Goal: Task Accomplishment & Management: Manage account settings

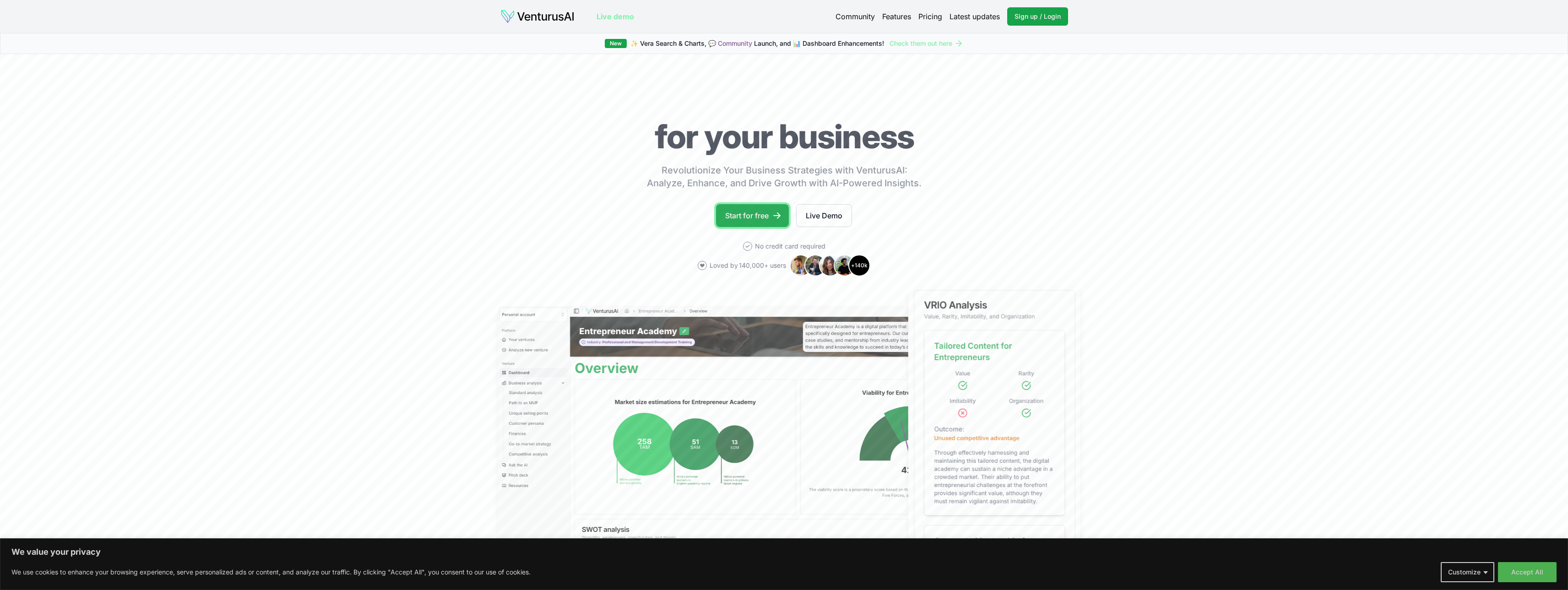
click at [762, 219] on link "Start for free" at bounding box center [752, 216] width 73 height 23
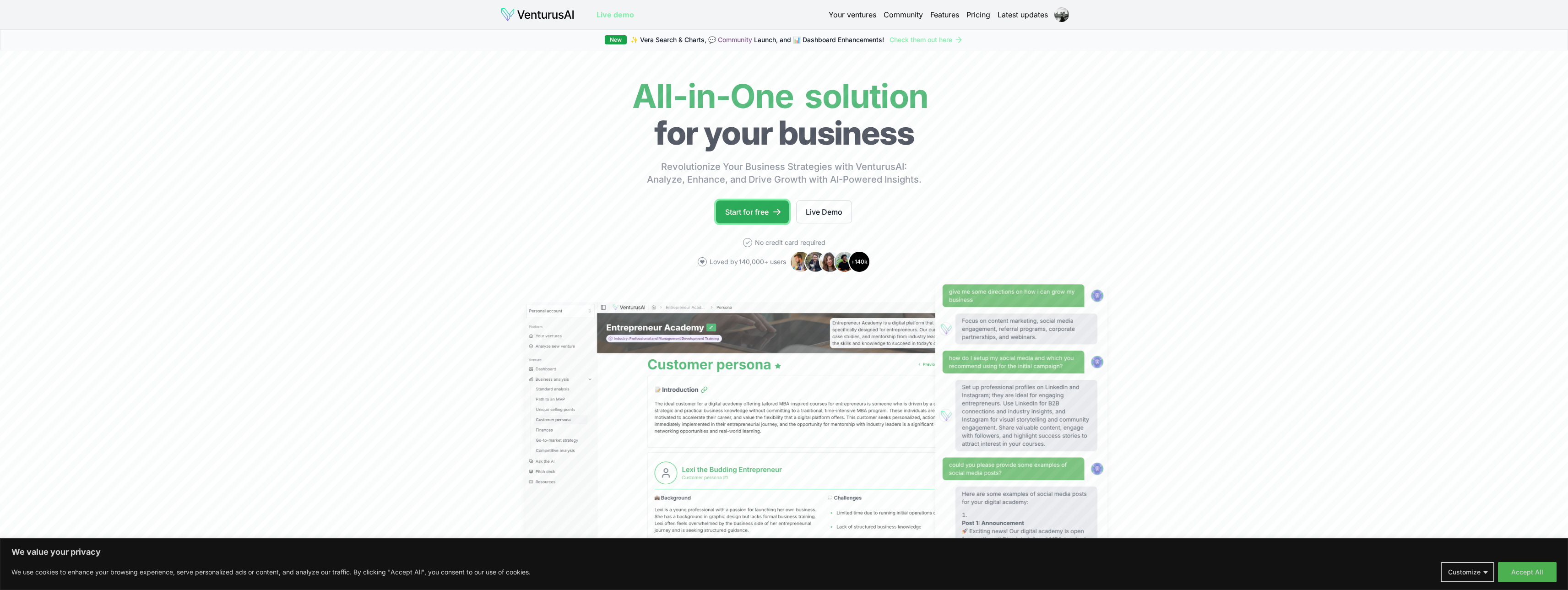
click at [764, 209] on link "Start for free" at bounding box center [752, 212] width 73 height 23
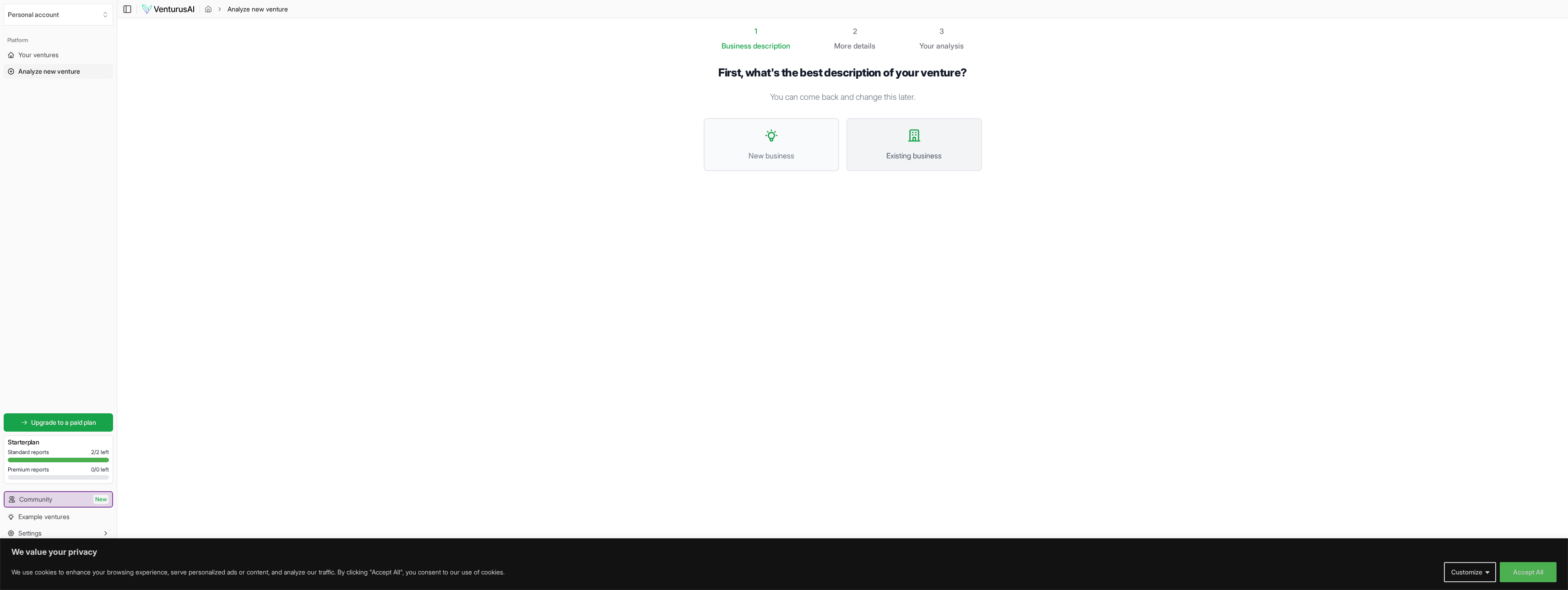
click at [882, 154] on span "Existing business" at bounding box center [914, 156] width 115 height 11
click at [855, 171] on span "I want to analyze a website" at bounding box center [842, 173] width 229 height 11
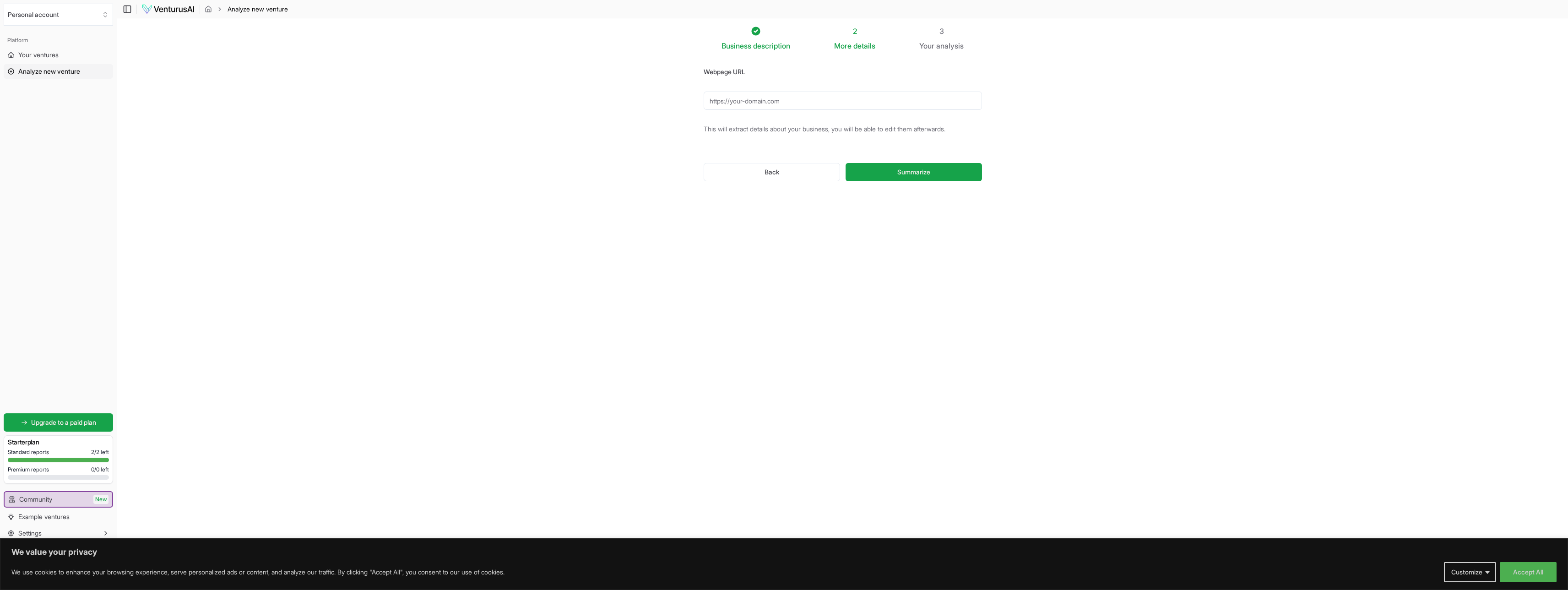
click at [789, 106] on input "Webpage URL" at bounding box center [843, 100] width 279 height 18
paste input "https://docs.google.com/document/d/1_iKjZZwH0qPR4_AJdgiJ_89MWfOICIFy6-4AdGFaFiw…"
click at [789, 106] on input "https://docs.google.com/document/d/1_iKjZZwH0qPR4_AJdgiJ_89MWfOICIFy6-4AdGFaFiw…" at bounding box center [843, 100] width 279 height 18
click at [788, 106] on input "https://docs.google.com/document/d/1_iKjZZwH0qPR4_AJdgiJ_89MWfOICIFy6-4AdGFaFiw…" at bounding box center [843, 100] width 279 height 18
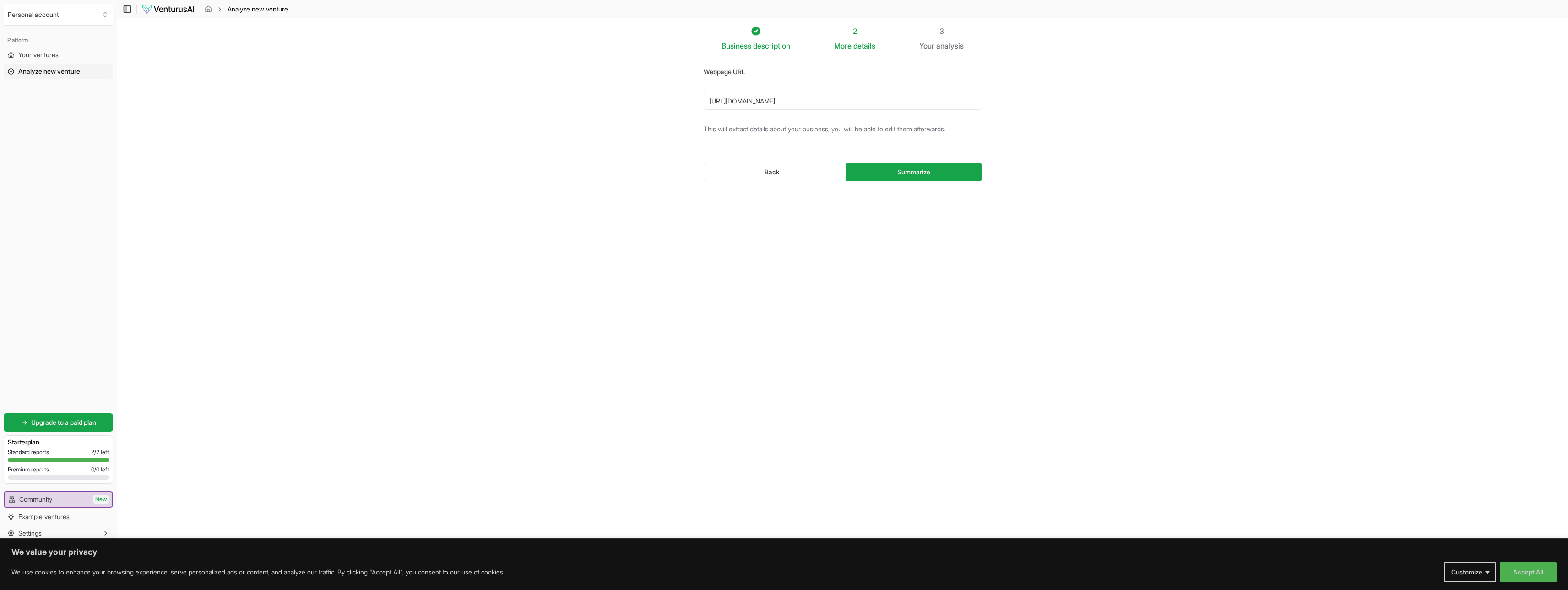
scroll to position [0, 0]
click at [821, 94] on input "https://docs.google.com/document/d/1_iKjZZwH0qPR4_AJdgiJ_89MWfOICIFy6-4AdGFaFiw…" at bounding box center [843, 100] width 279 height 18
paste input "junzitechsolutions.com/"
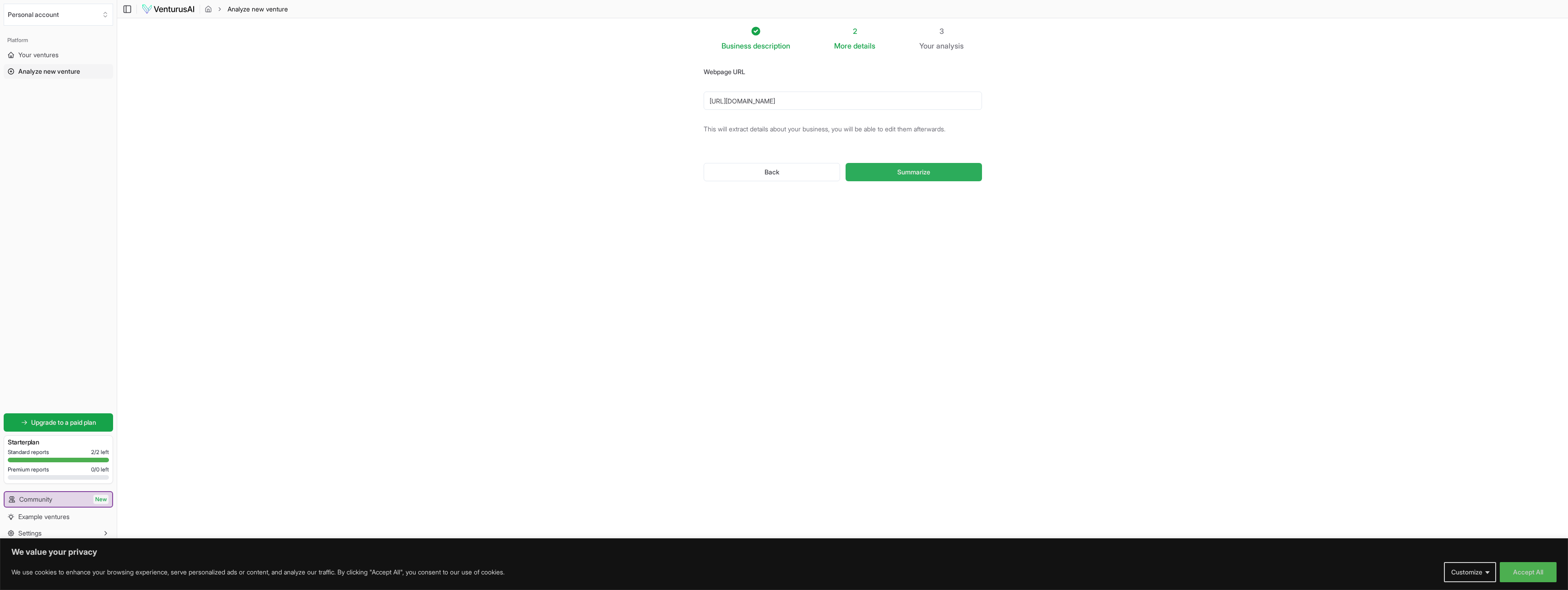
type input "https://junzitechsolutions.com/"
click at [884, 170] on button "Summarize" at bounding box center [914, 172] width 136 height 18
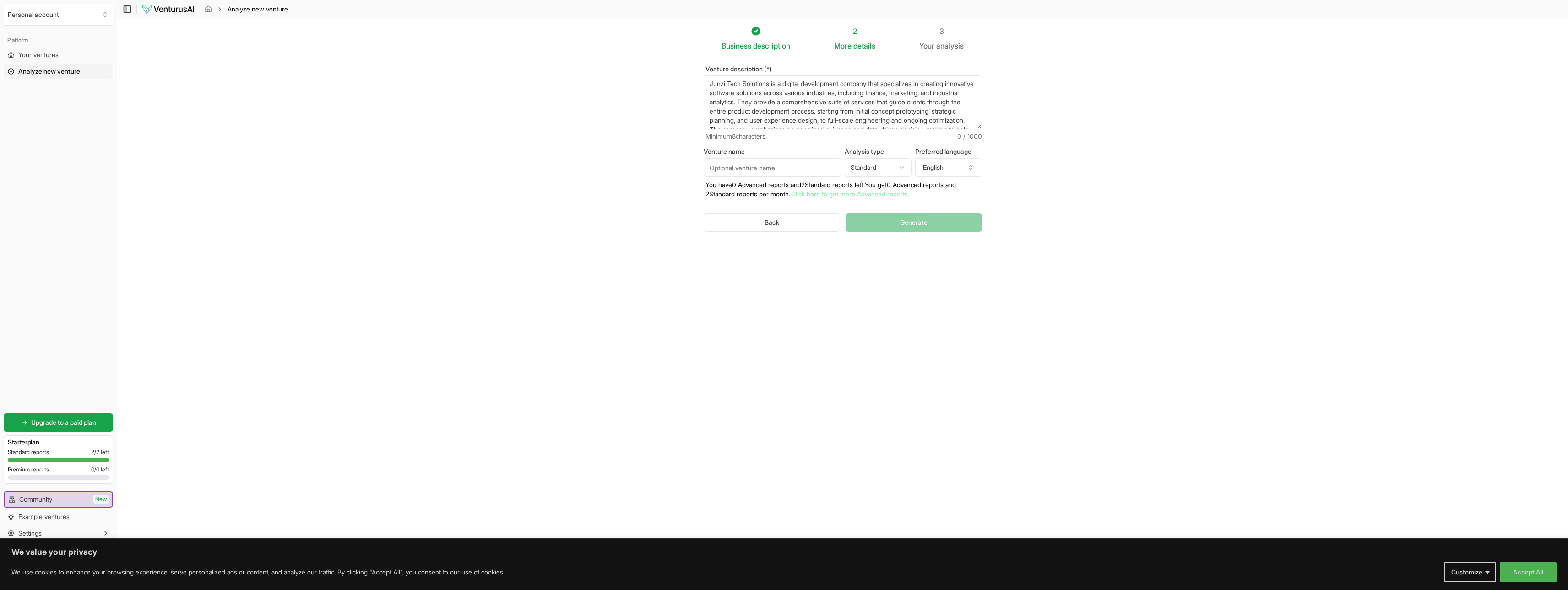
click at [757, 167] on input "Venture name" at bounding box center [772, 168] width 137 height 18
type input "Junzi Tech Solutions"
click at [890, 168] on html "We value your privacy We use cookies to enhance your browsing experience, serve…" at bounding box center [784, 295] width 1568 height 590
click at [1034, 157] on html "We value your privacy We use cookies to enhance your browsing experience, serve…" at bounding box center [784, 295] width 1568 height 590
click at [963, 217] on button "Generate" at bounding box center [914, 223] width 136 height 18
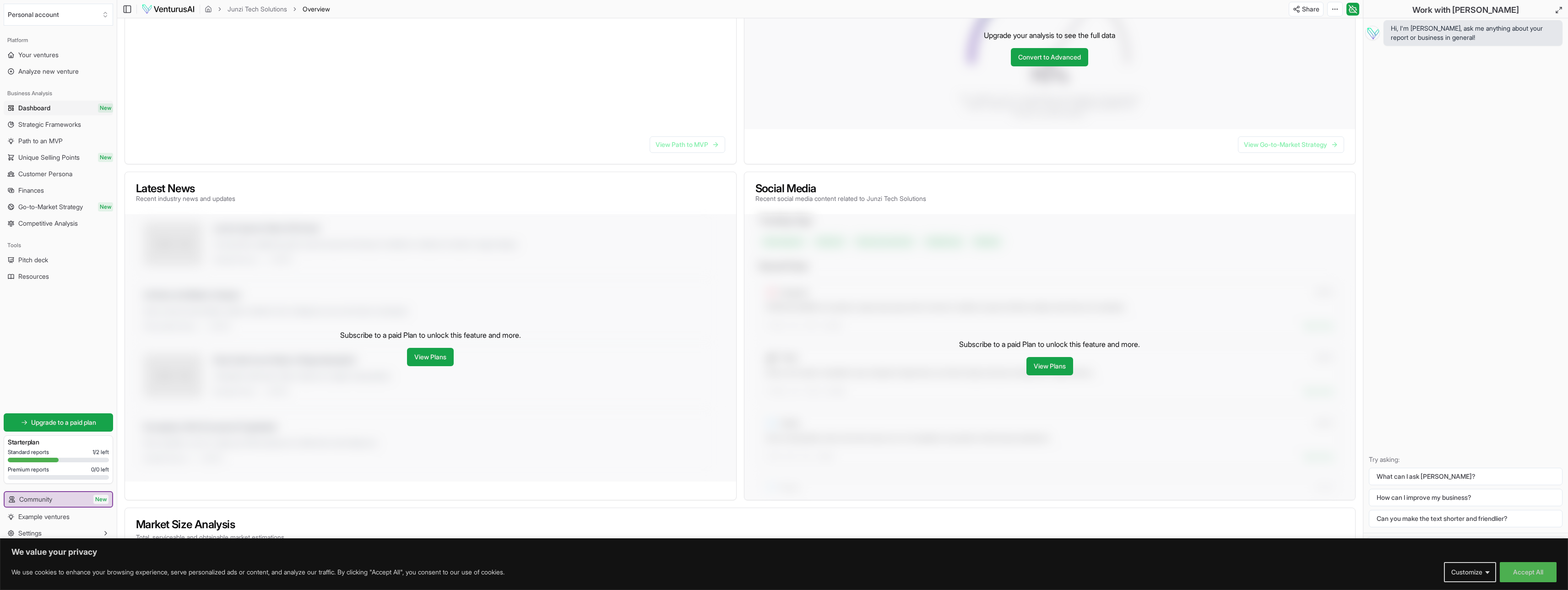
scroll to position [146, 0]
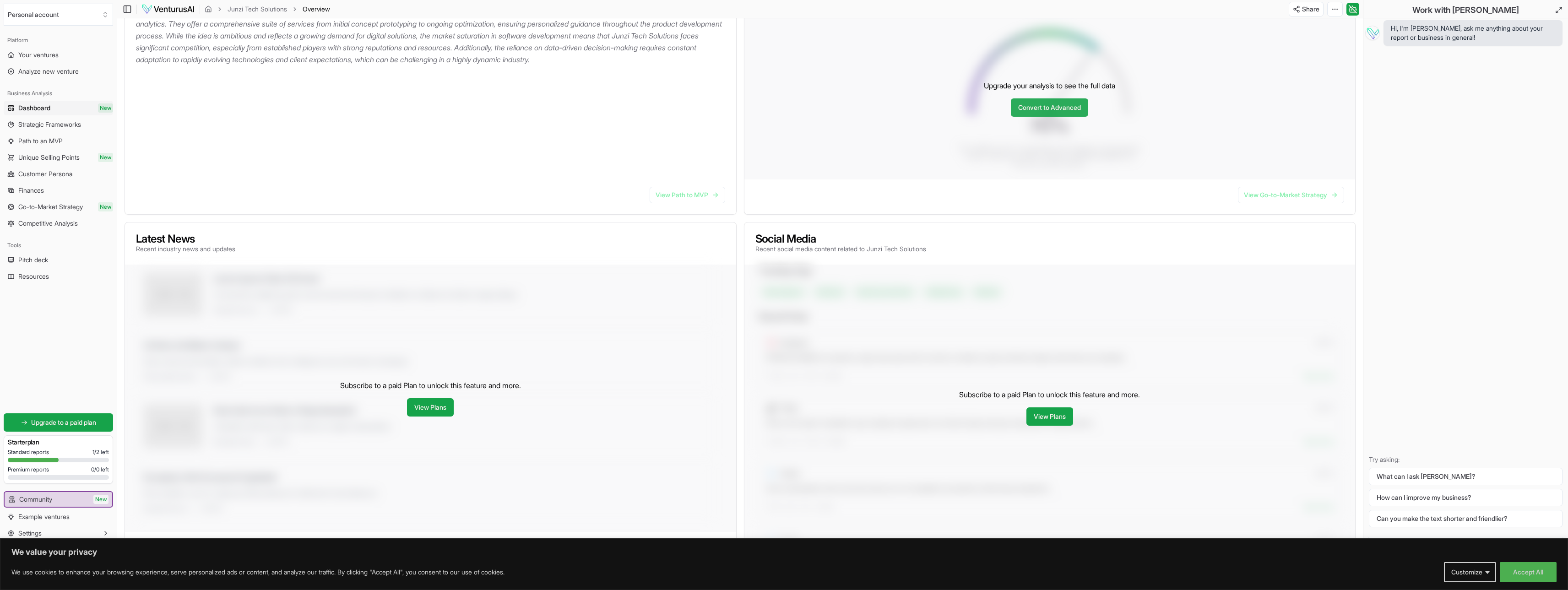
click at [1059, 112] on link "Convert to Advanced" at bounding box center [1049, 108] width 77 height 18
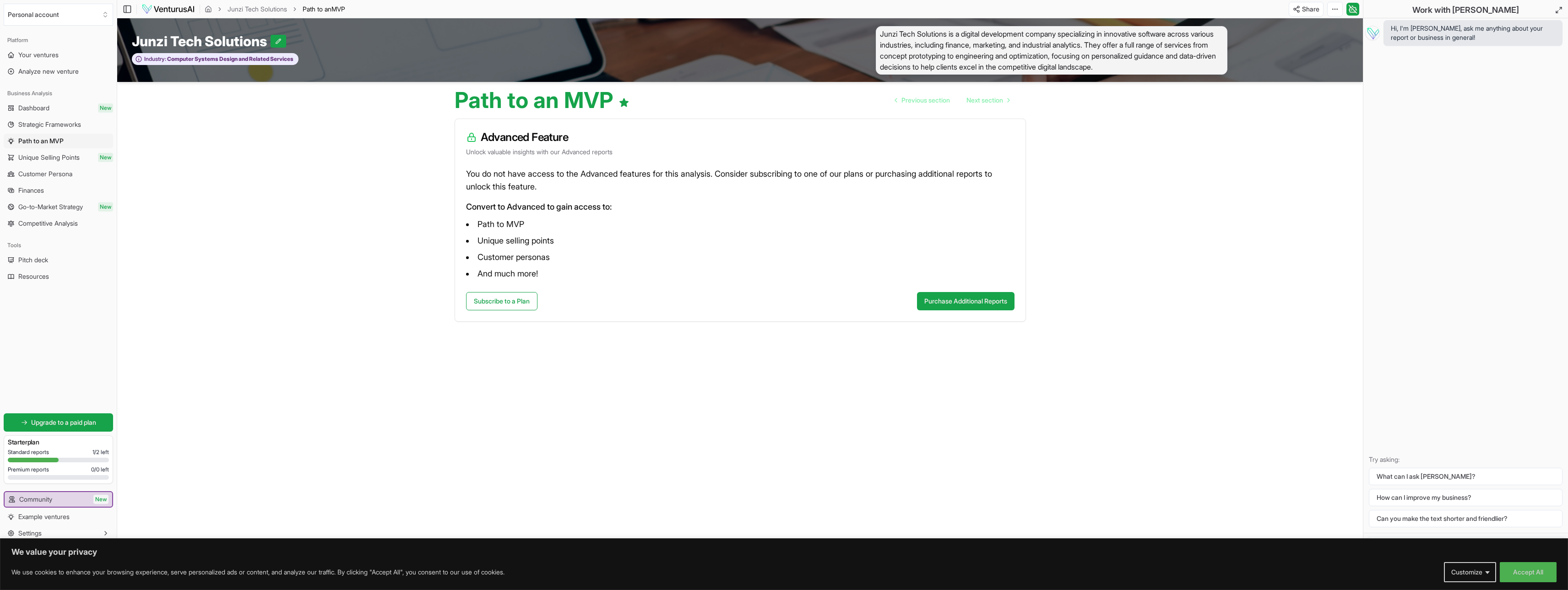
drag, startPoint x: 942, startPoint y: 297, endPoint x: 939, endPoint y: 239, distance: 58.1
click at [948, 240] on div "Advanced Feature Unlock valuable insights with our Advanced reports You do not …" at bounding box center [741, 220] width 571 height 203
click at [29, 105] on span "Dashboard" at bounding box center [34, 108] width 31 height 9
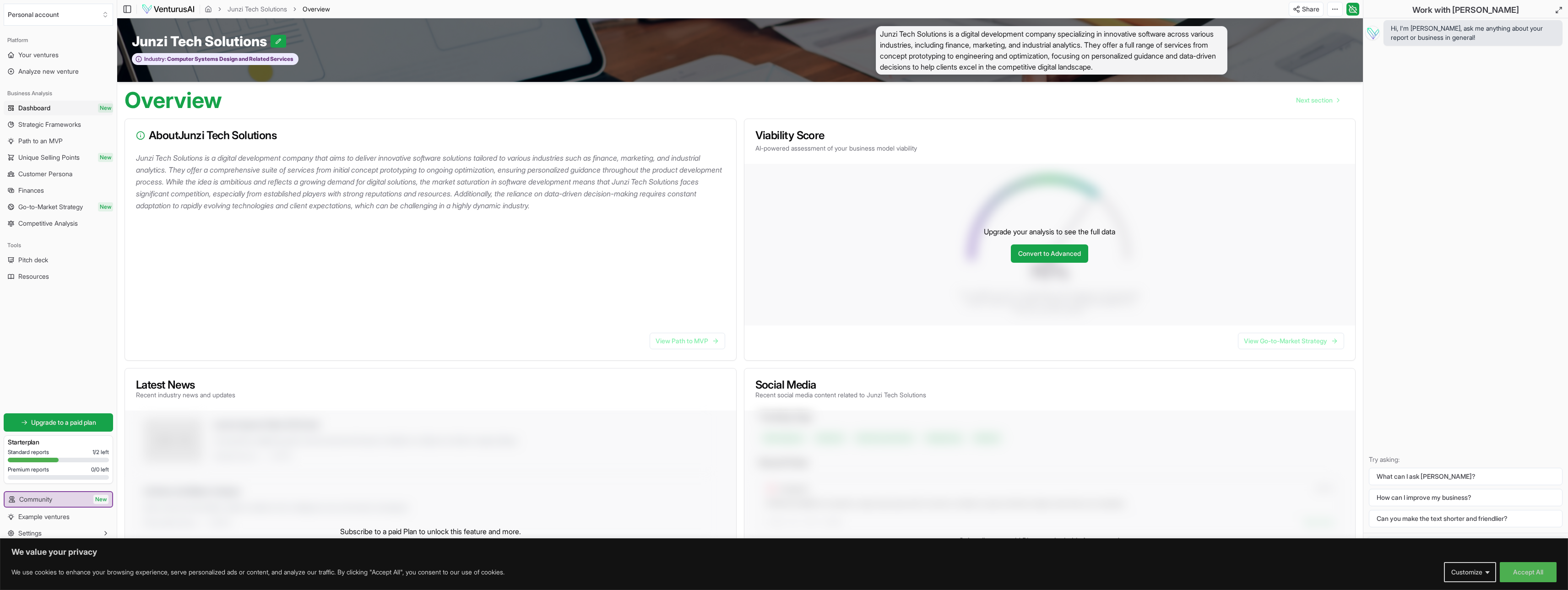
click at [30, 107] on span "Dashboard" at bounding box center [34, 108] width 32 height 9
click at [33, 120] on span "Strategic Frameworks" at bounding box center [50, 125] width 63 height 9
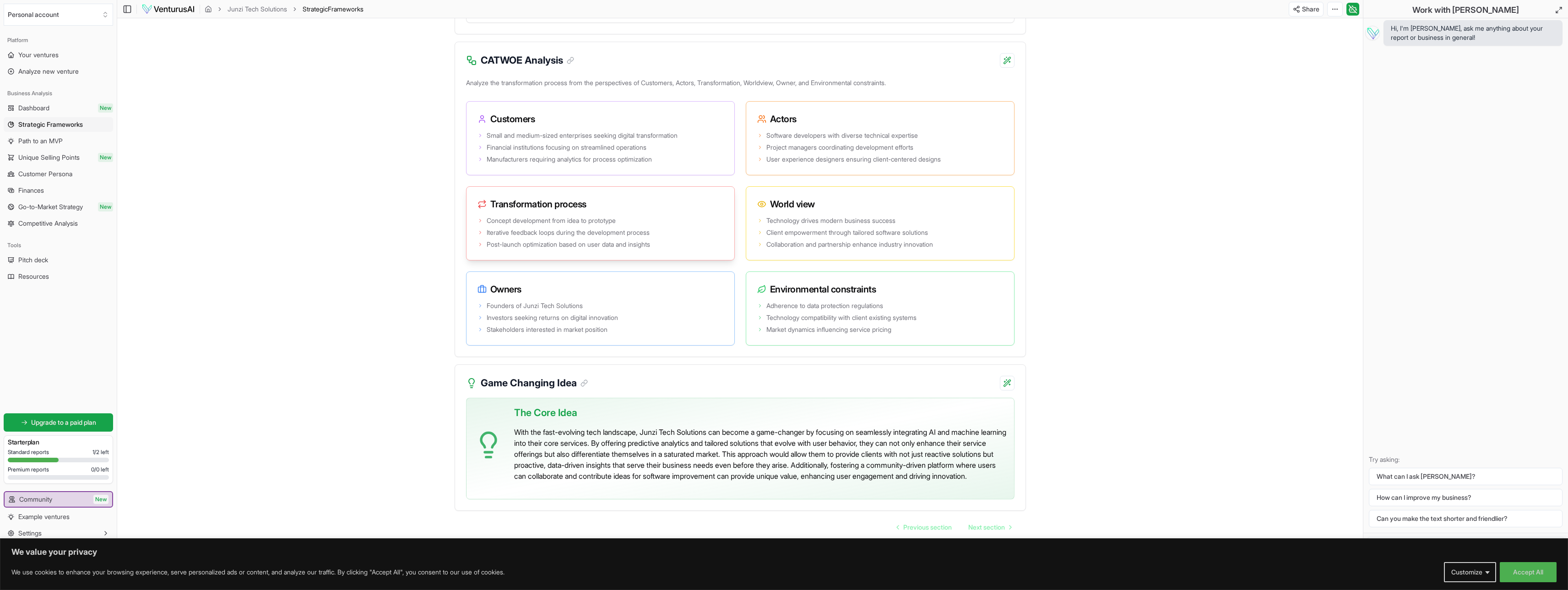
scroll to position [1642, 0]
click at [30, 265] on link "Pitch deck" at bounding box center [58, 260] width 110 height 15
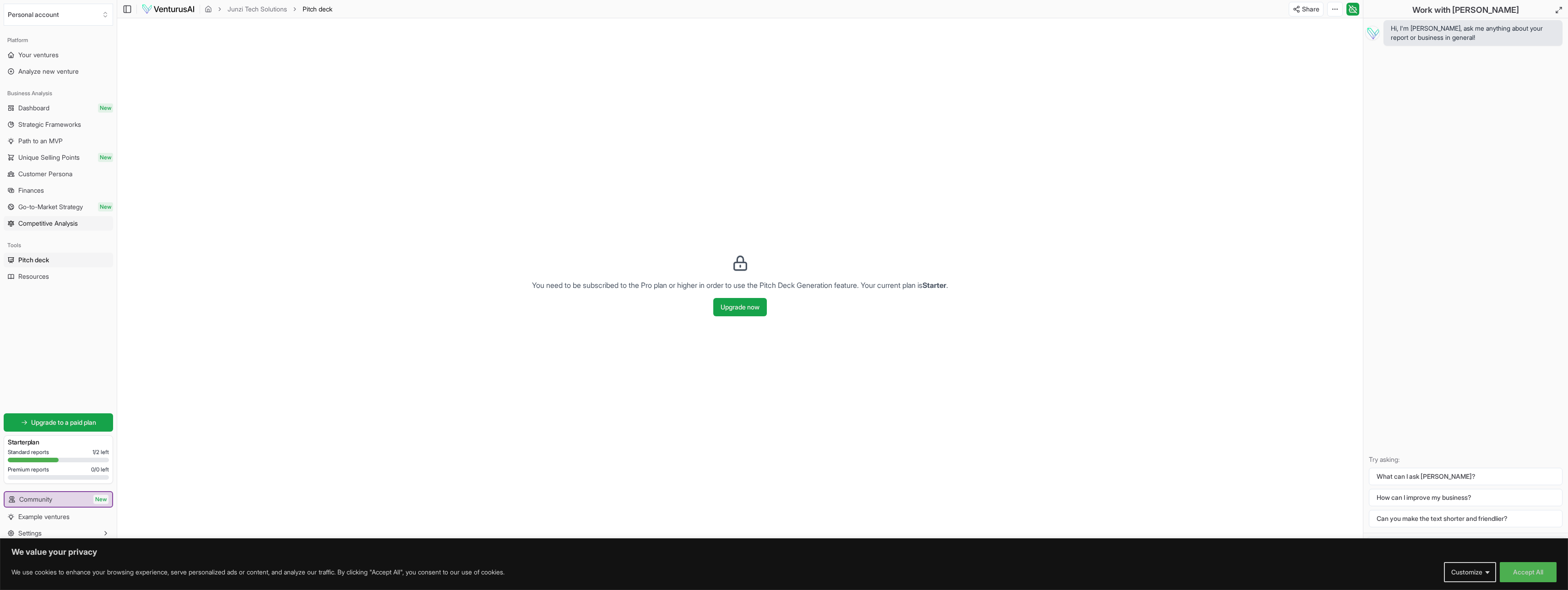
click at [42, 227] on span "Competitive Analysis" at bounding box center [48, 223] width 59 height 9
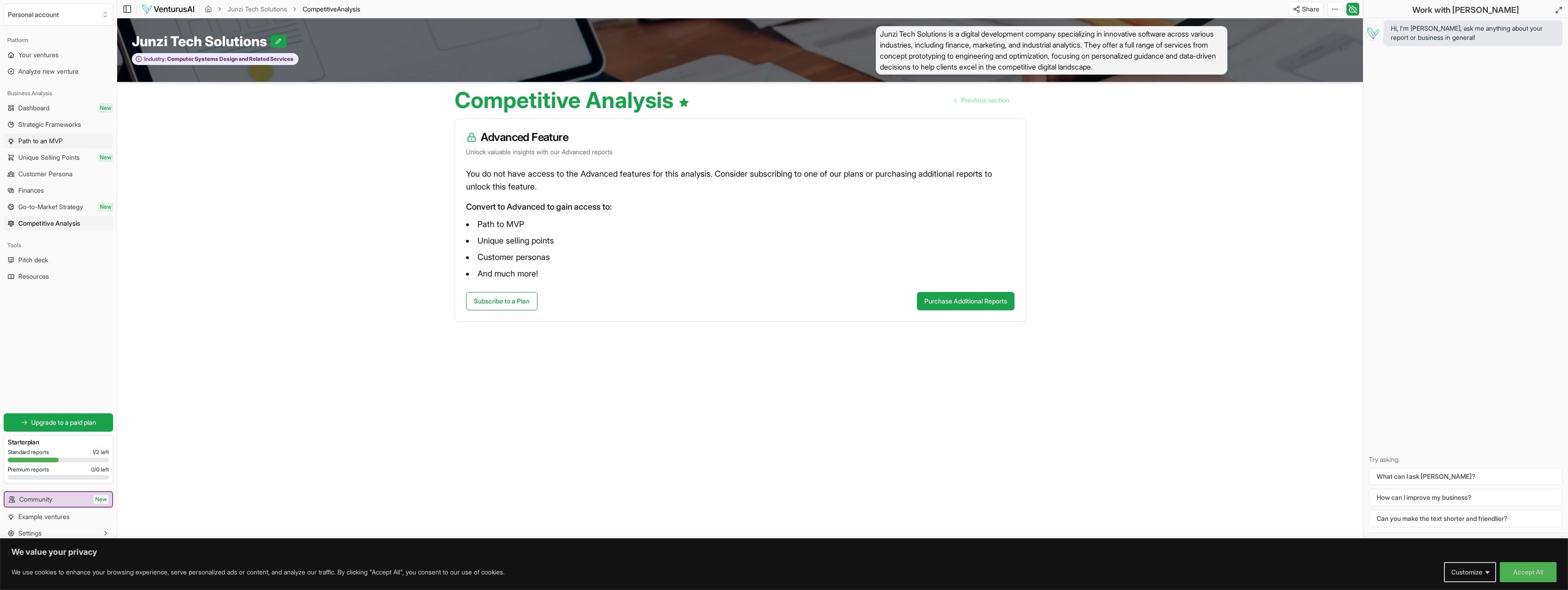
click at [41, 144] on span "Path to an MVP" at bounding box center [40, 141] width 45 height 9
click at [46, 112] on span "Dashboard" at bounding box center [34, 108] width 31 height 9
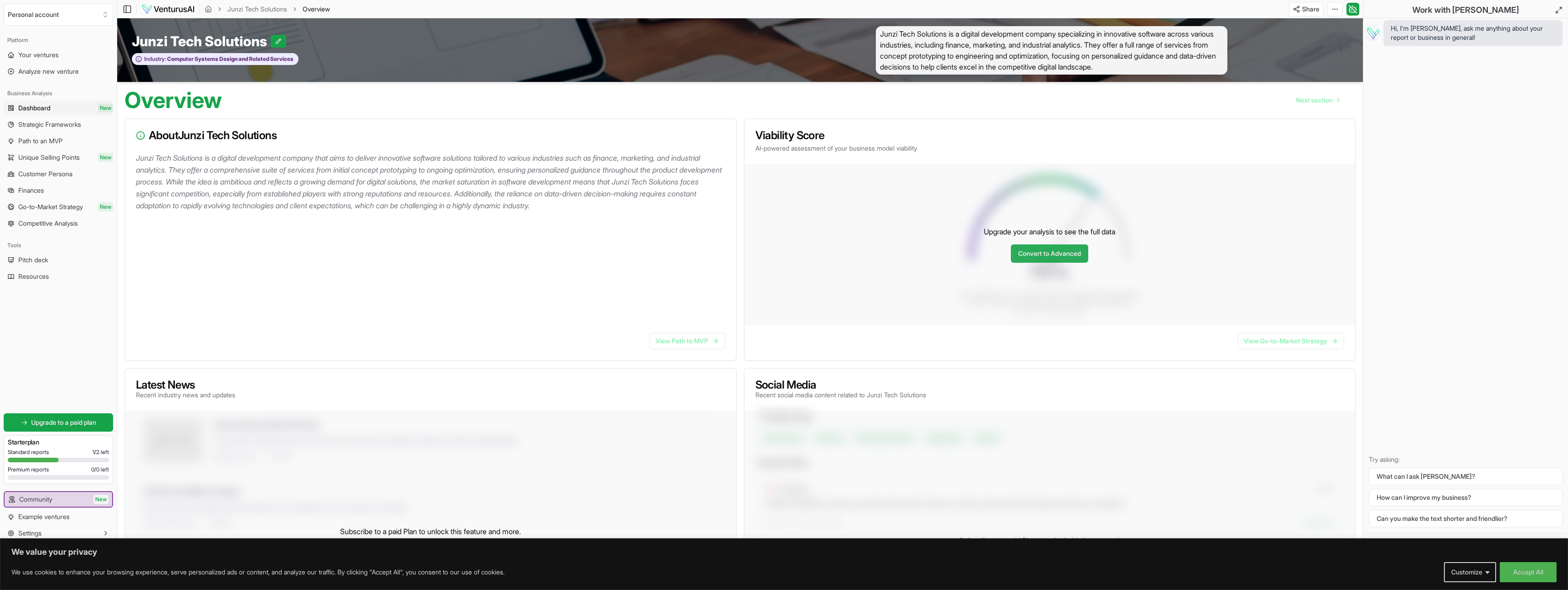
click at [1060, 260] on link "Convert to Advanced" at bounding box center [1049, 254] width 77 height 18
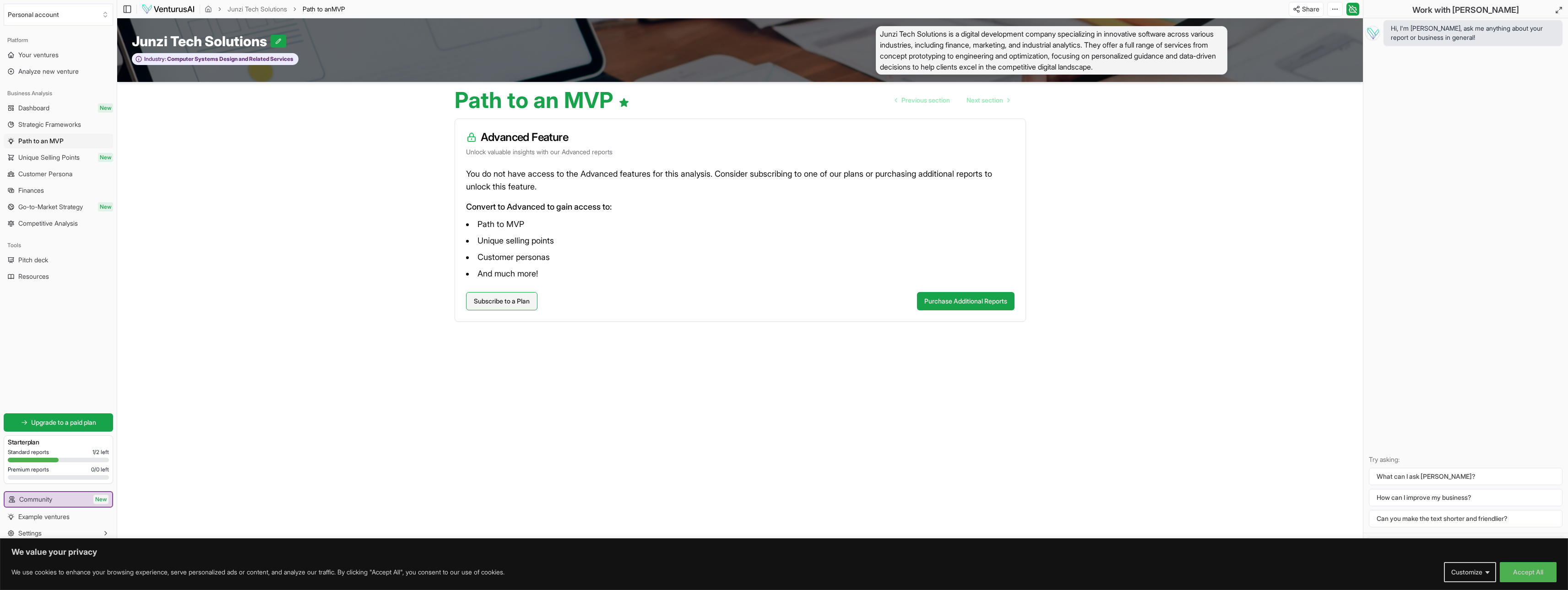
click at [506, 306] on link "Subscribe to a Plan" at bounding box center [501, 301] width 71 height 18
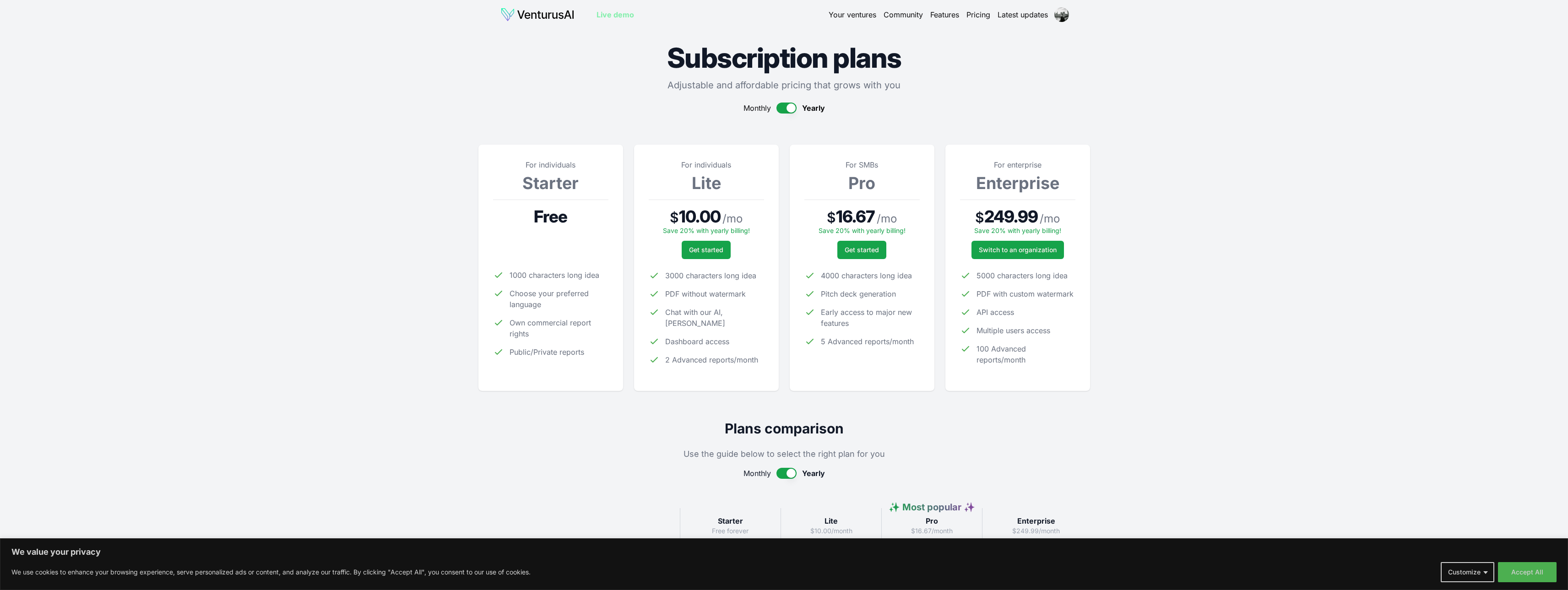
click at [787, 103] on button "button" at bounding box center [786, 108] width 20 height 11
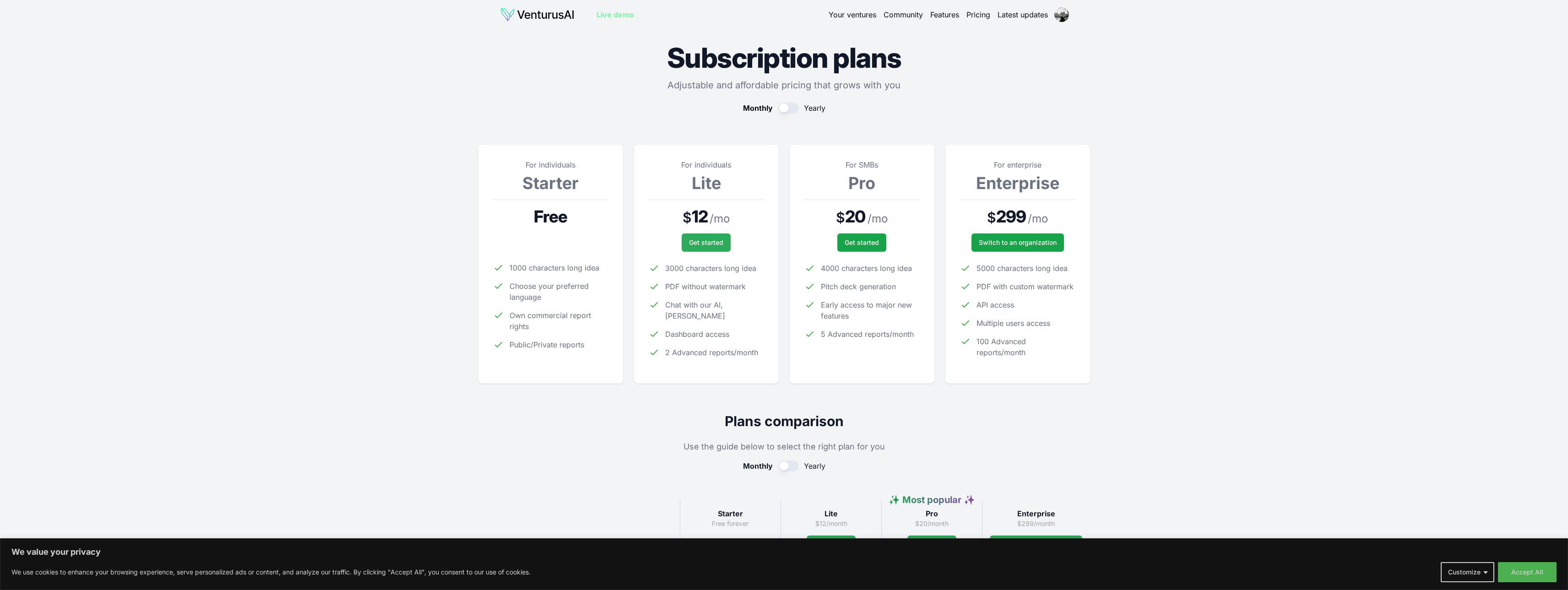
click at [698, 243] on span "Get started" at bounding box center [706, 243] width 35 height 9
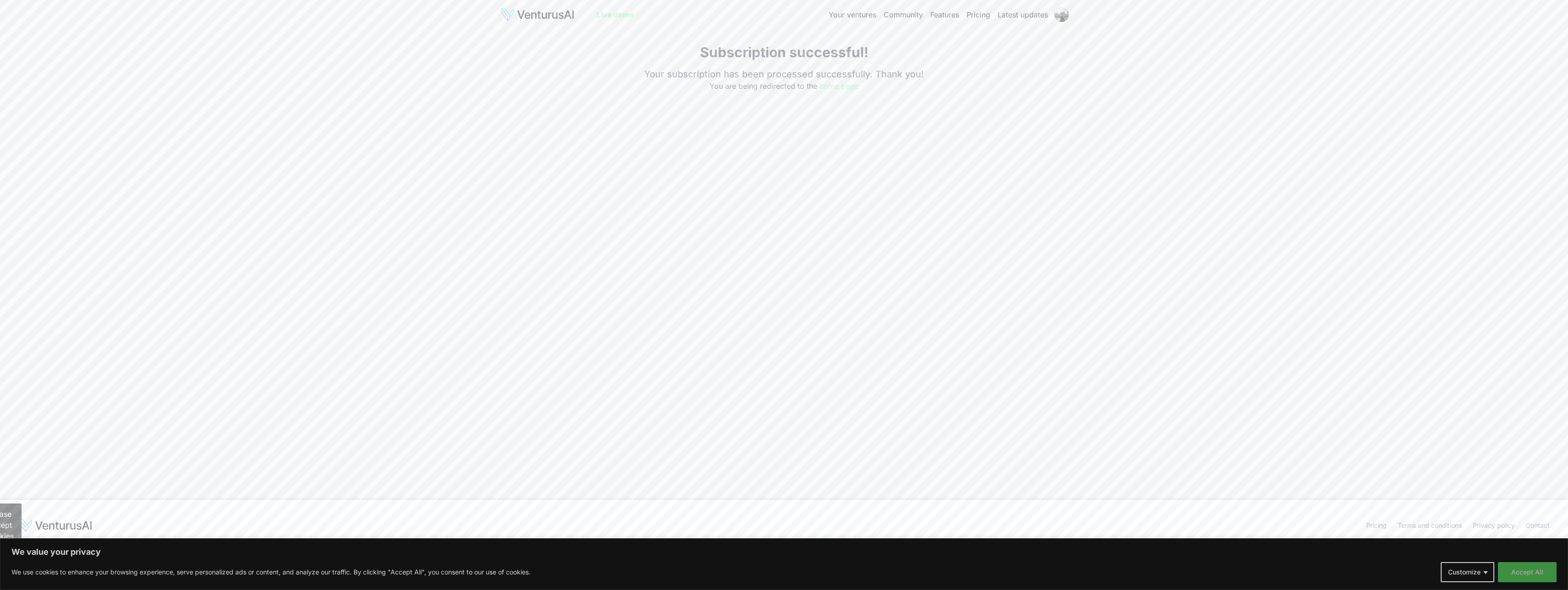
click at [1524, 569] on button "Accept All" at bounding box center [1527, 572] width 59 height 20
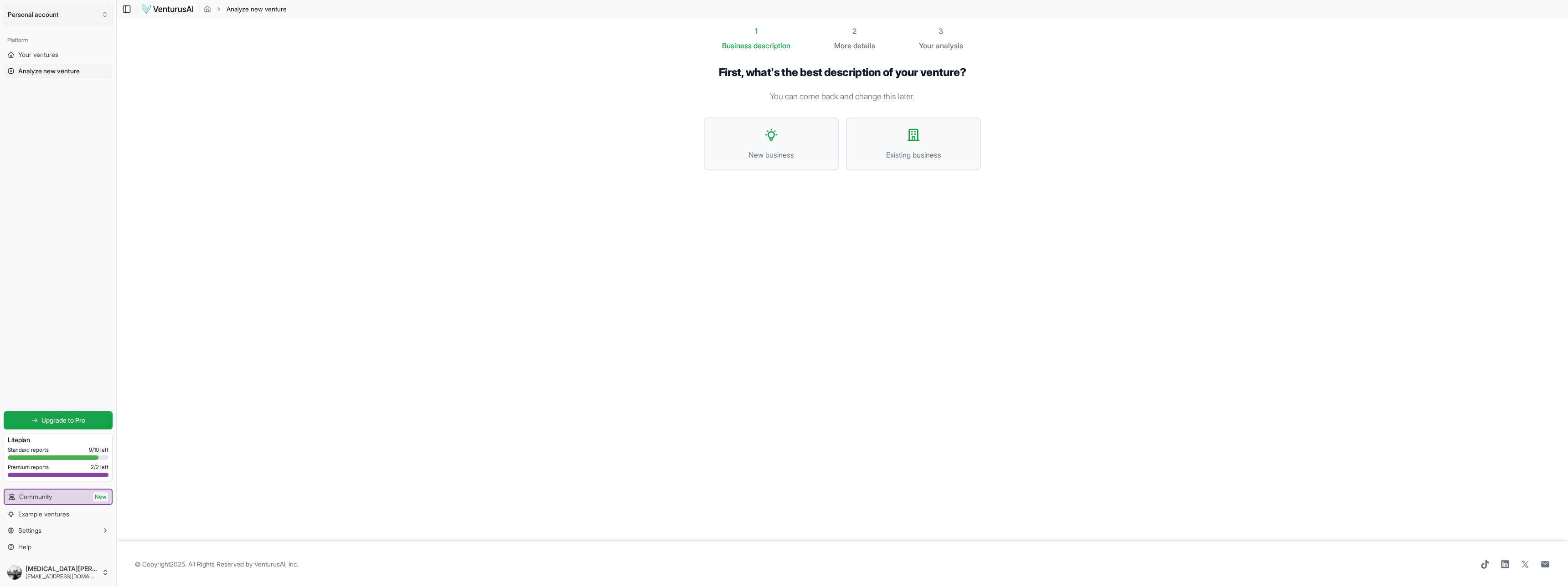
click at [69, 23] on button "Personal account" at bounding box center [58, 14] width 109 height 22
drag, startPoint x: 168, startPoint y: 96, endPoint x: 154, endPoint y: 98, distance: 14.1
click at [175, 99] on html "We value your privacy We use cookies to enhance your browsing experience, serve…" at bounding box center [784, 294] width 1568 height 587
click at [767, 39] on div "1 Business description" at bounding box center [755, 38] width 68 height 25
click at [49, 51] on span "Your ventures" at bounding box center [38, 54] width 40 height 9
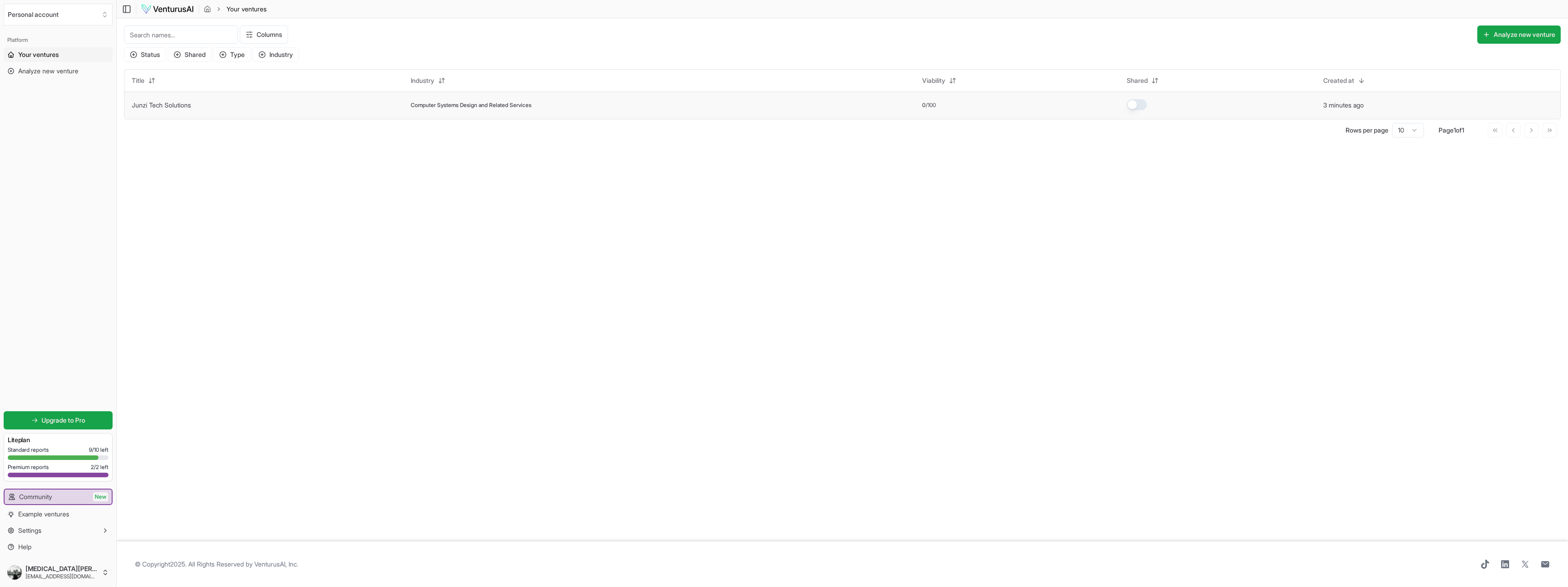
click at [332, 115] on td "Junzi Tech Solutions" at bounding box center [264, 105] width 279 height 27
click at [134, 103] on link "Junzi Tech Solutions" at bounding box center [161, 105] width 59 height 8
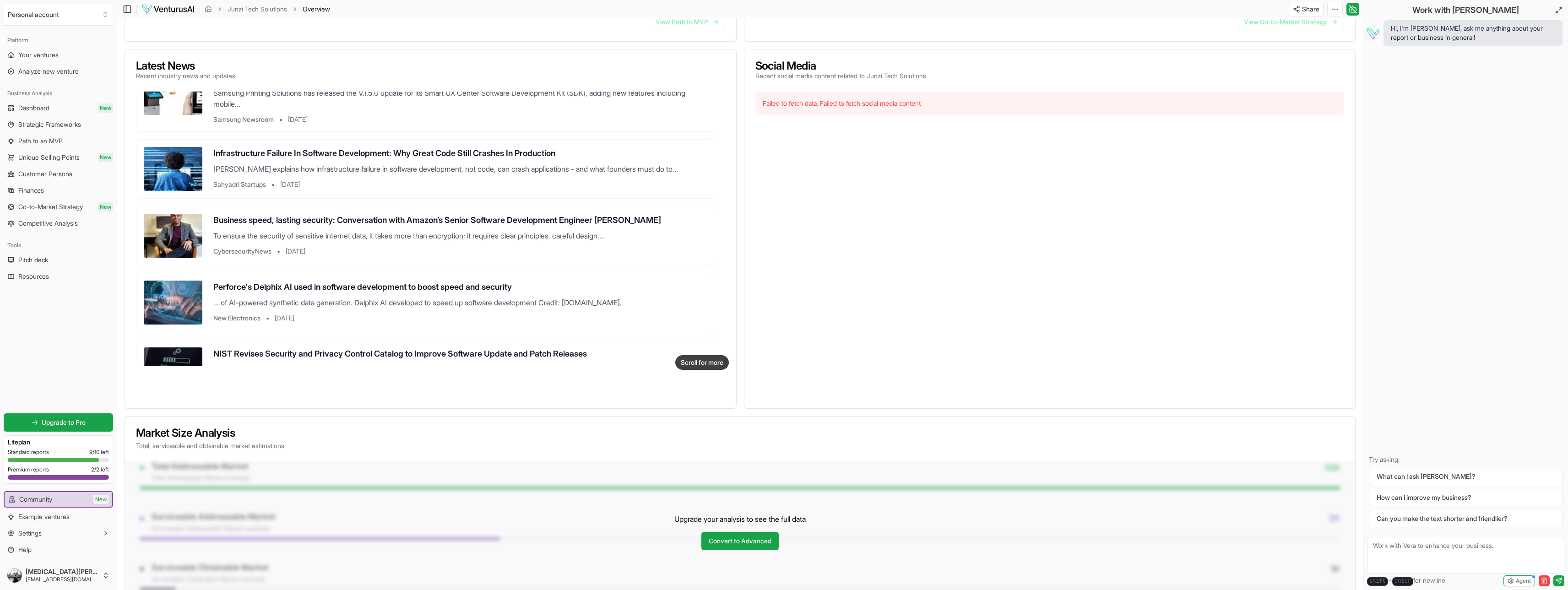
scroll to position [550, 0]
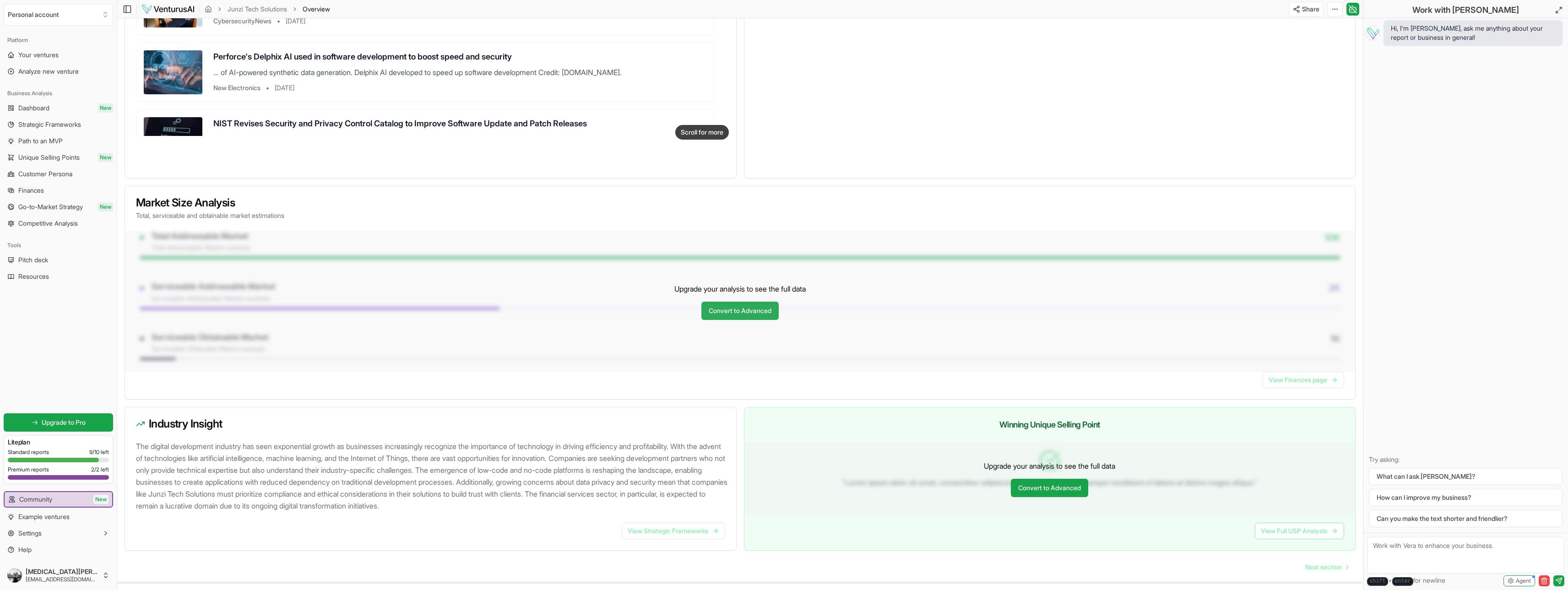
click at [741, 313] on link "Convert to Advanced" at bounding box center [740, 311] width 77 height 18
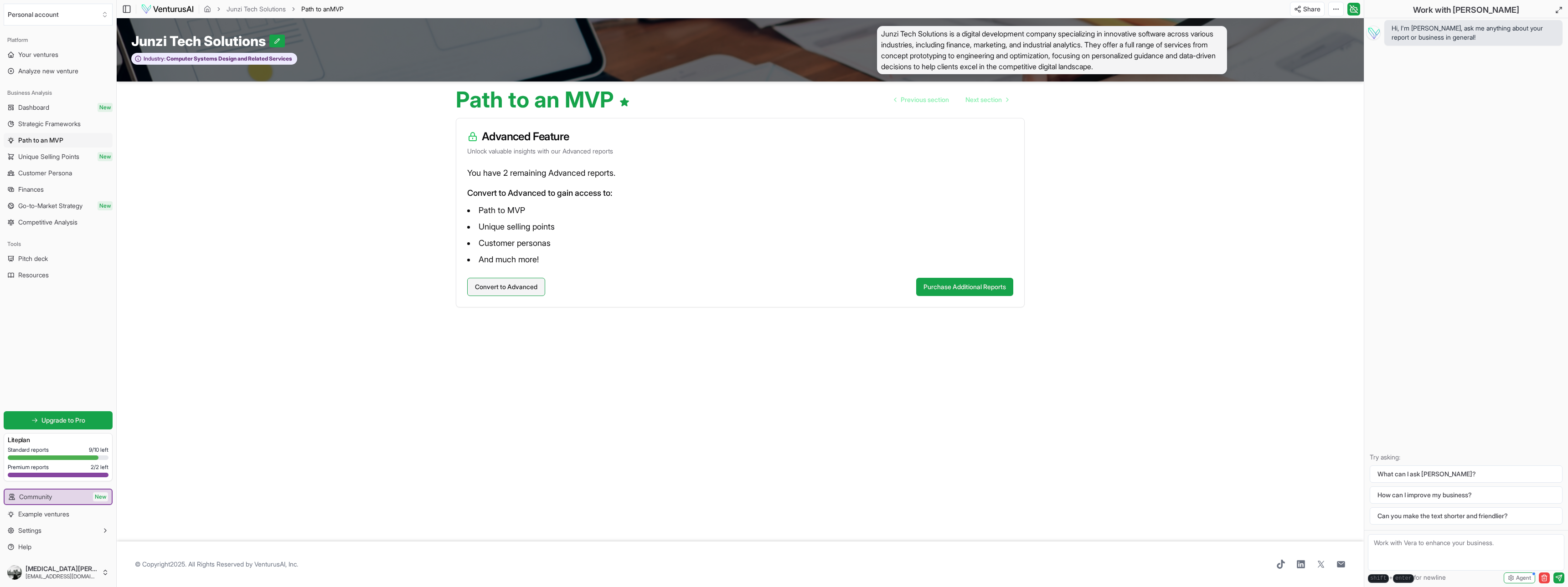
click at [525, 282] on button "Convert to Advanced" at bounding box center [506, 287] width 78 height 18
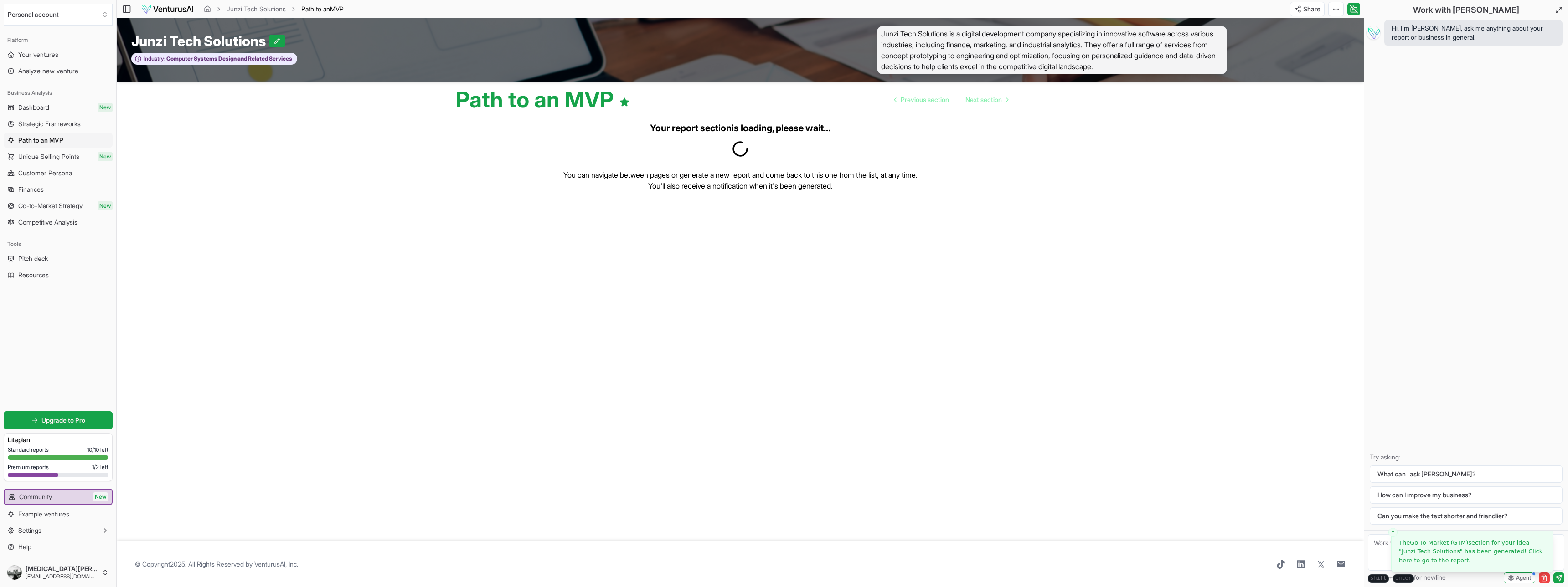
click at [49, 106] on span "Dashboard" at bounding box center [34, 107] width 31 height 9
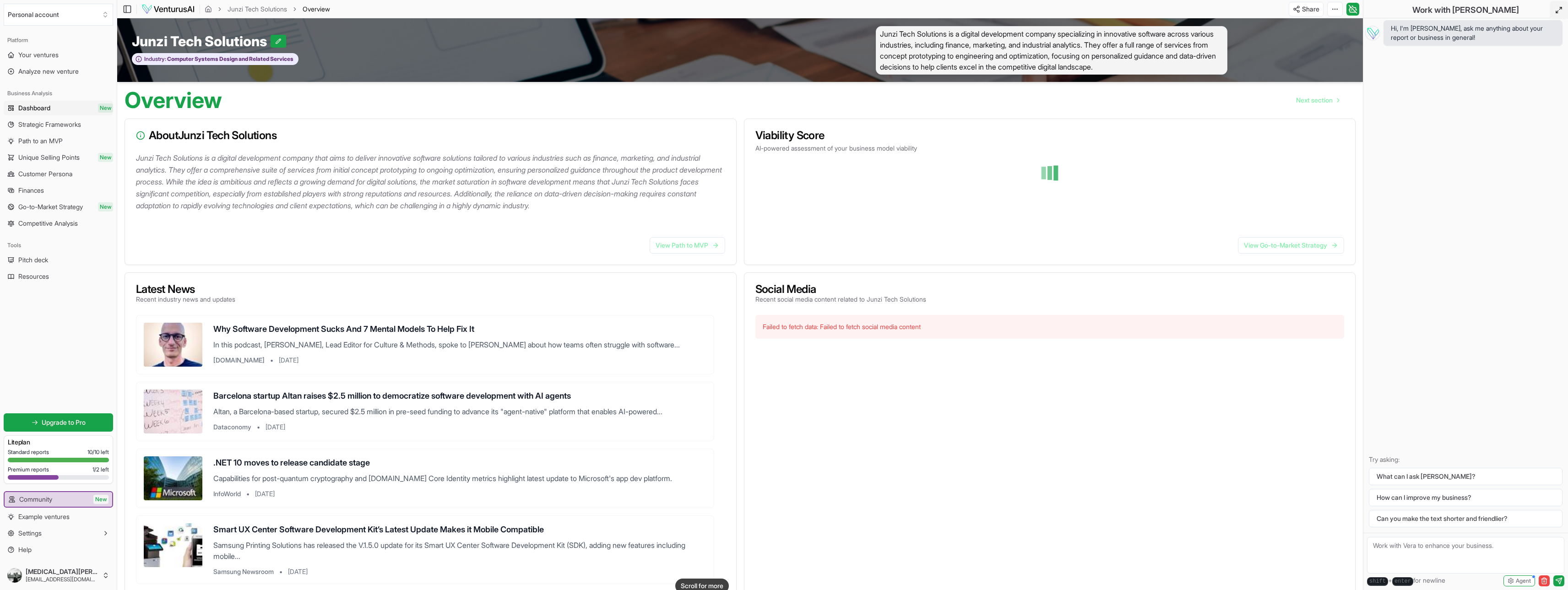
click at [1555, 9] on icon at bounding box center [1559, 10] width 7 height 7
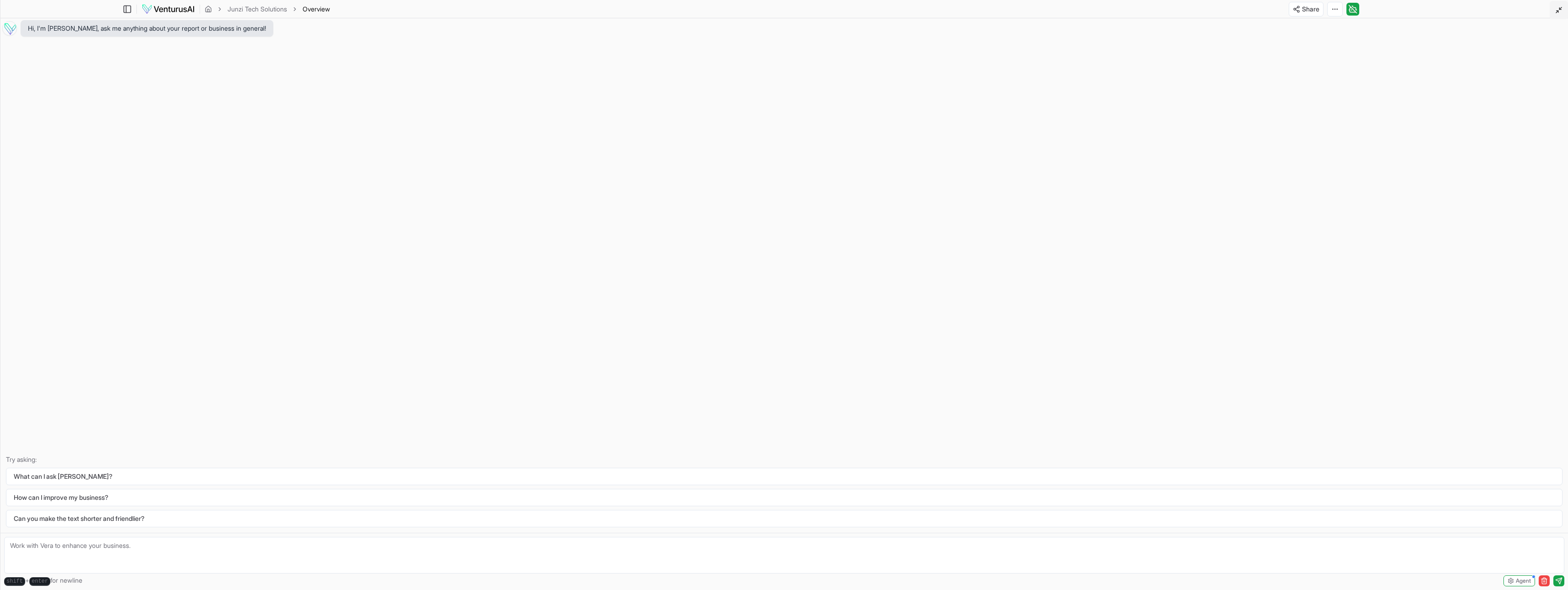
click at [1555, 9] on icon at bounding box center [1559, 10] width 7 height 7
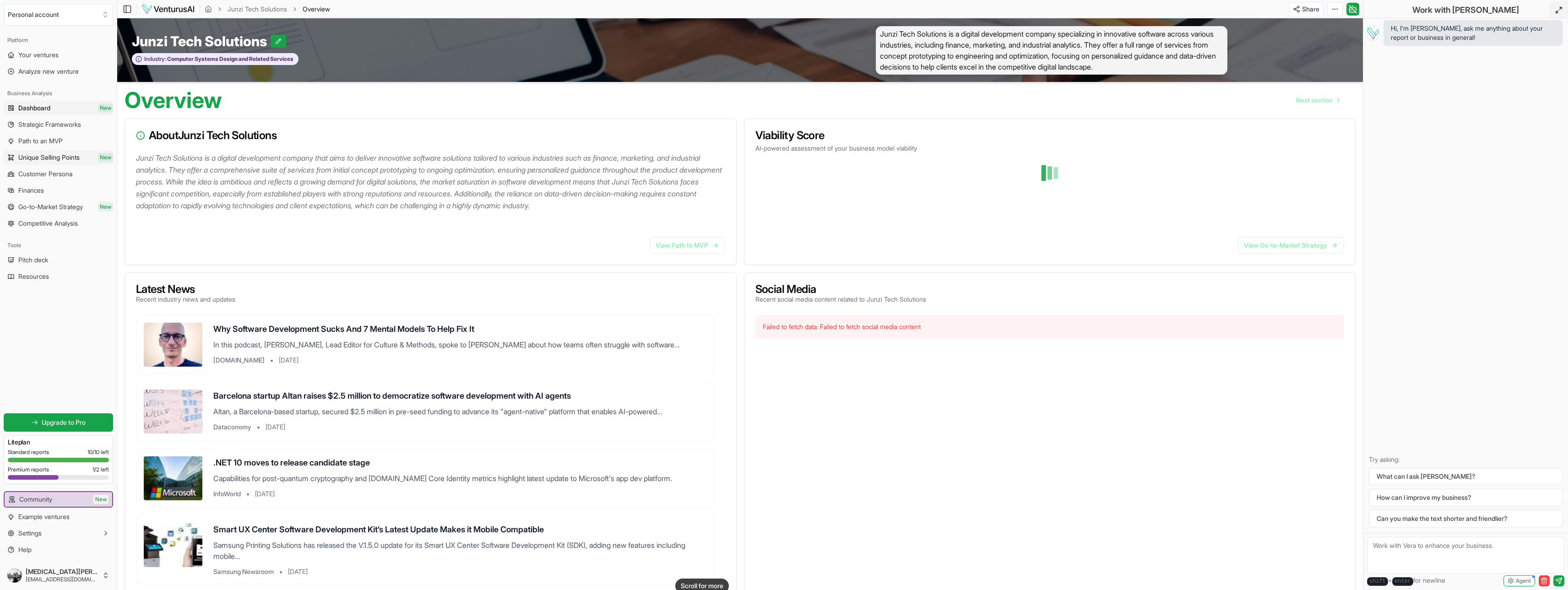
click at [49, 164] on link "Unique Selling Points New" at bounding box center [58, 157] width 110 height 15
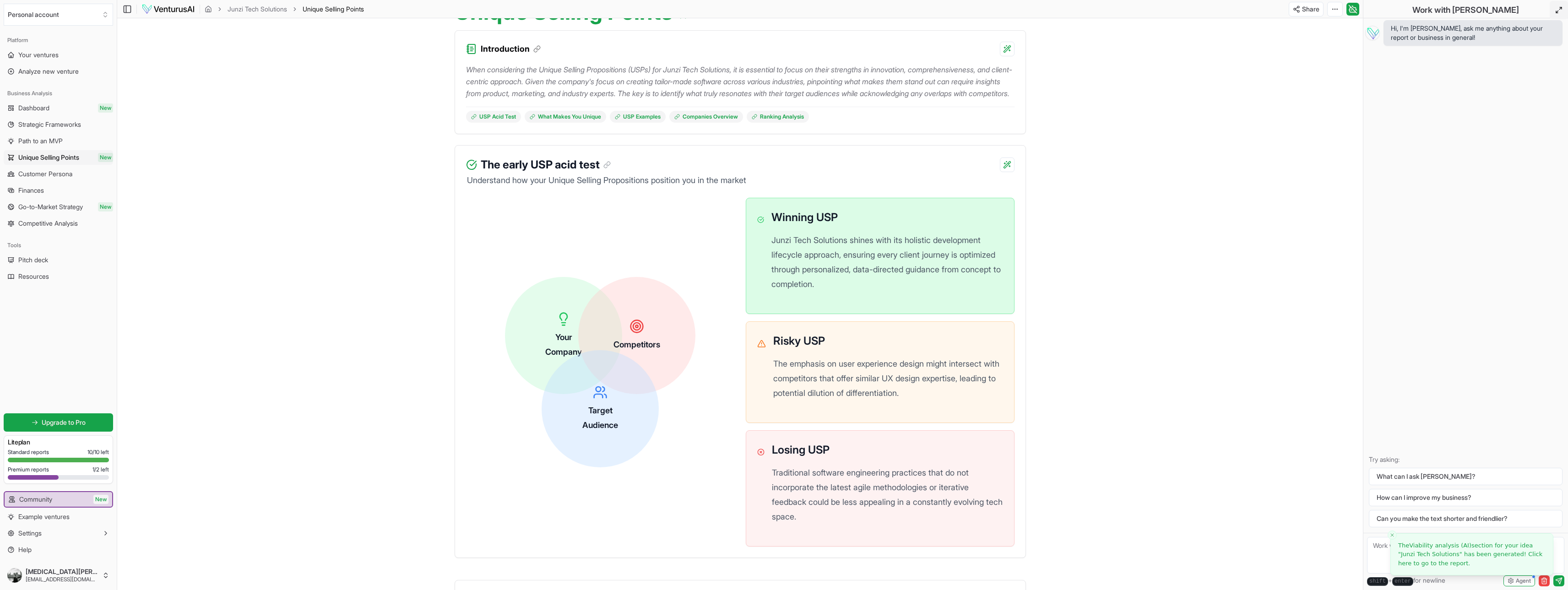
scroll to position [91, 0]
click at [607, 352] on div "Competitors" at bounding box center [637, 332] width 120 height 120
click at [30, 141] on span "Path to an MVP" at bounding box center [40, 141] width 45 height 9
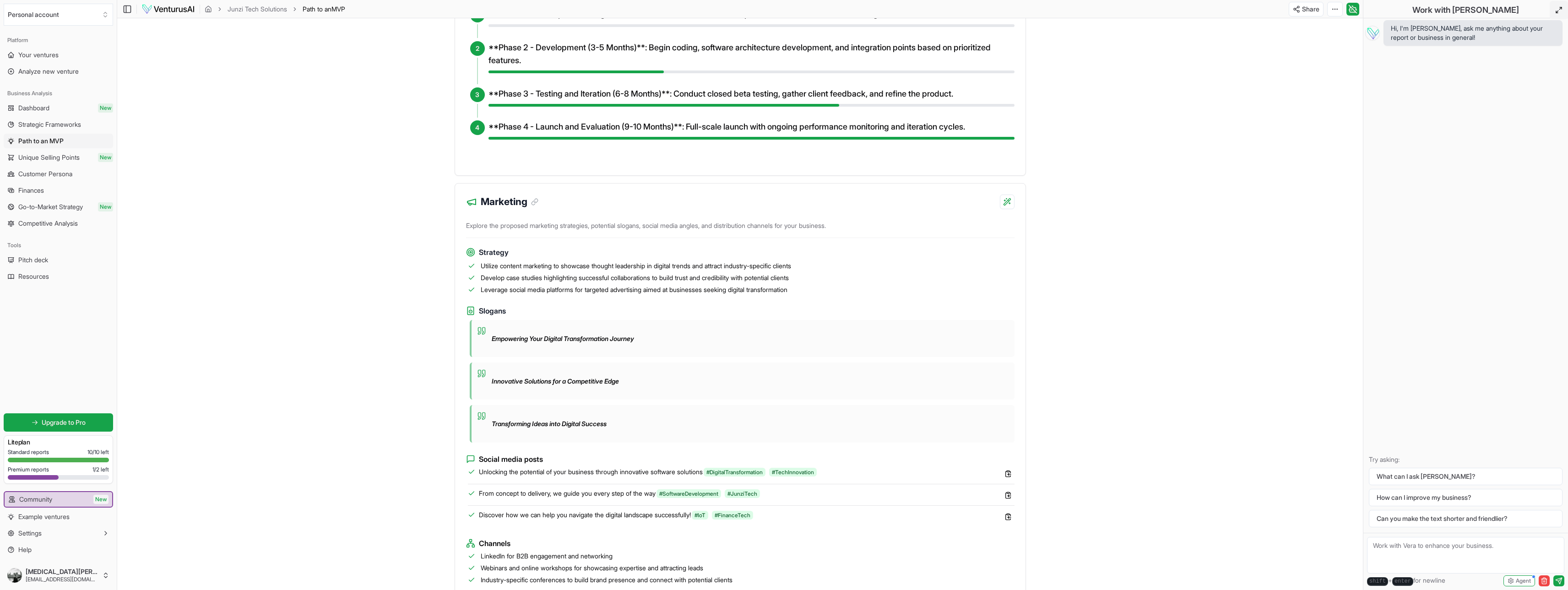
scroll to position [504, 0]
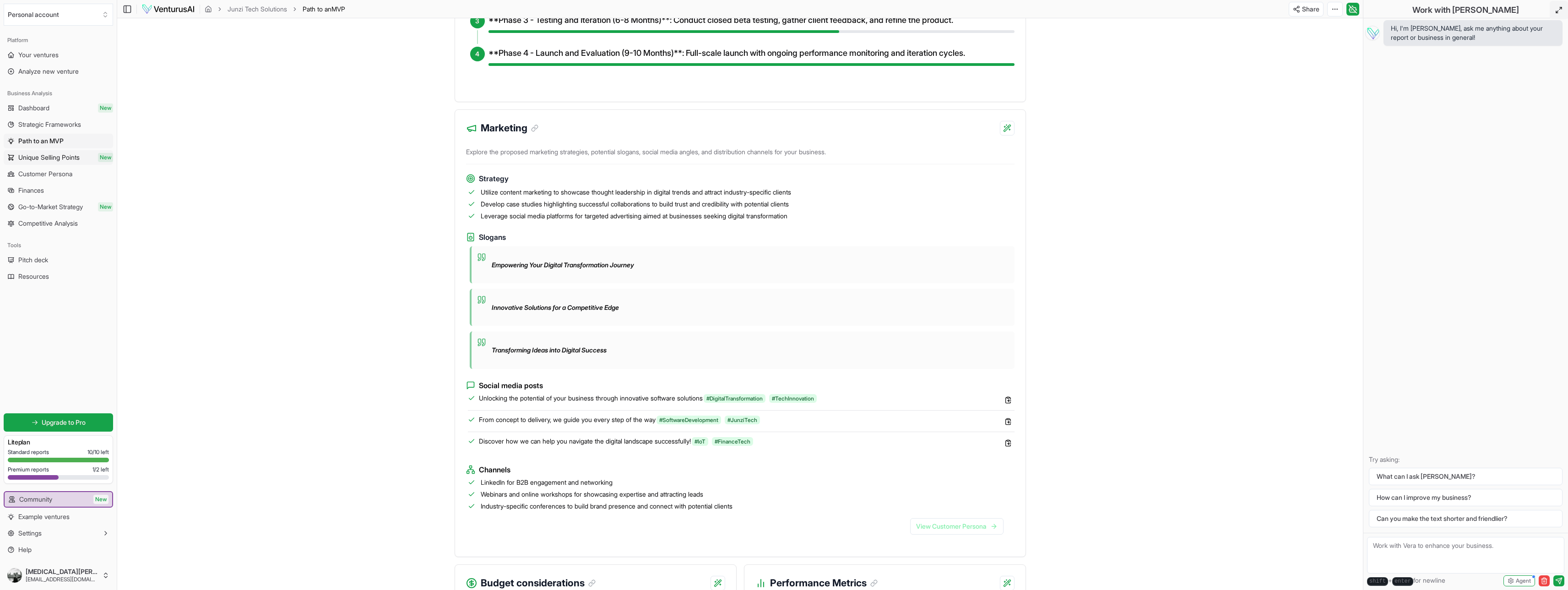
click at [50, 163] on link "Unique Selling Points New" at bounding box center [58, 157] width 110 height 15
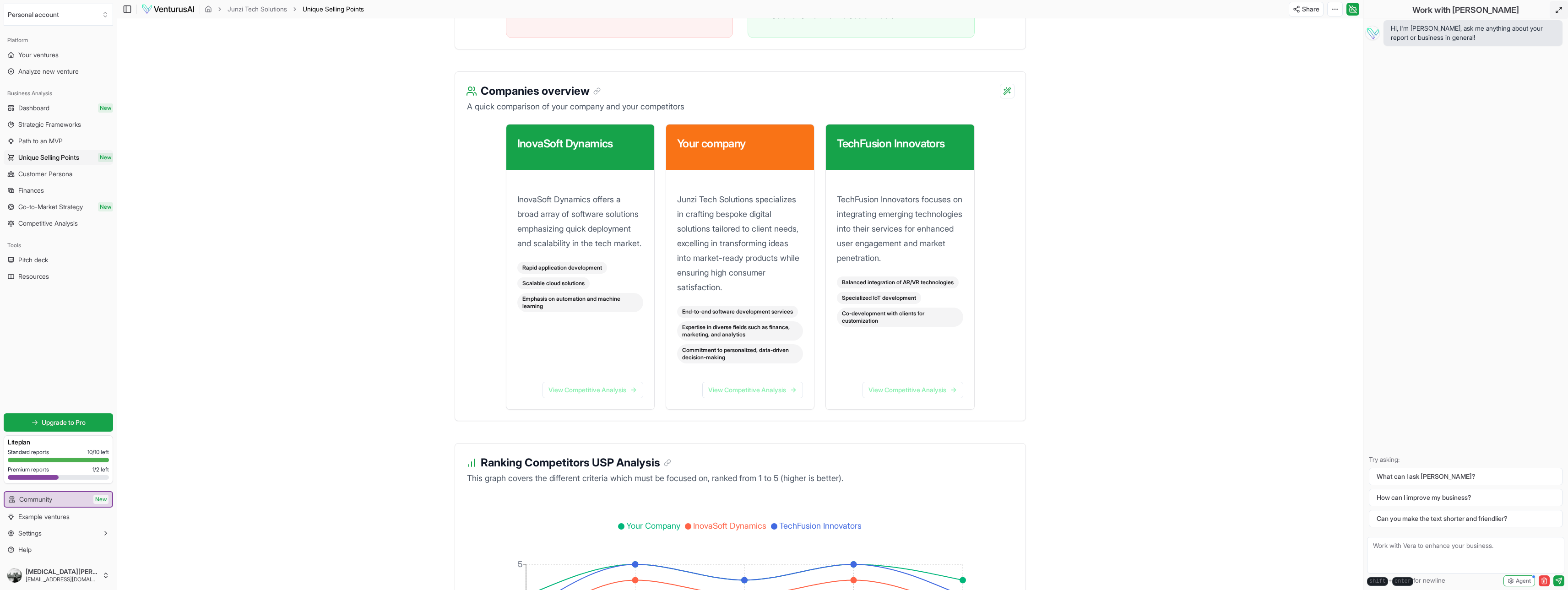
scroll to position [1361, 0]
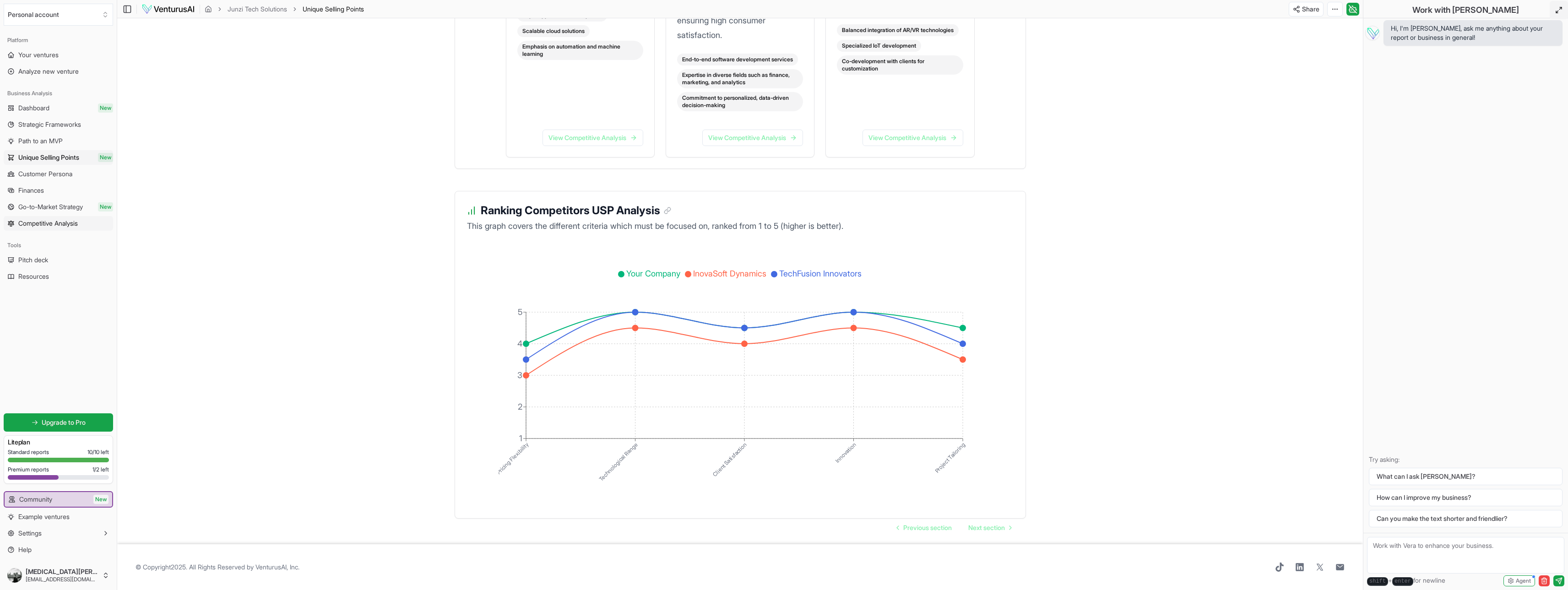
click at [85, 223] on link "Competitive Analysis" at bounding box center [58, 224] width 110 height 15
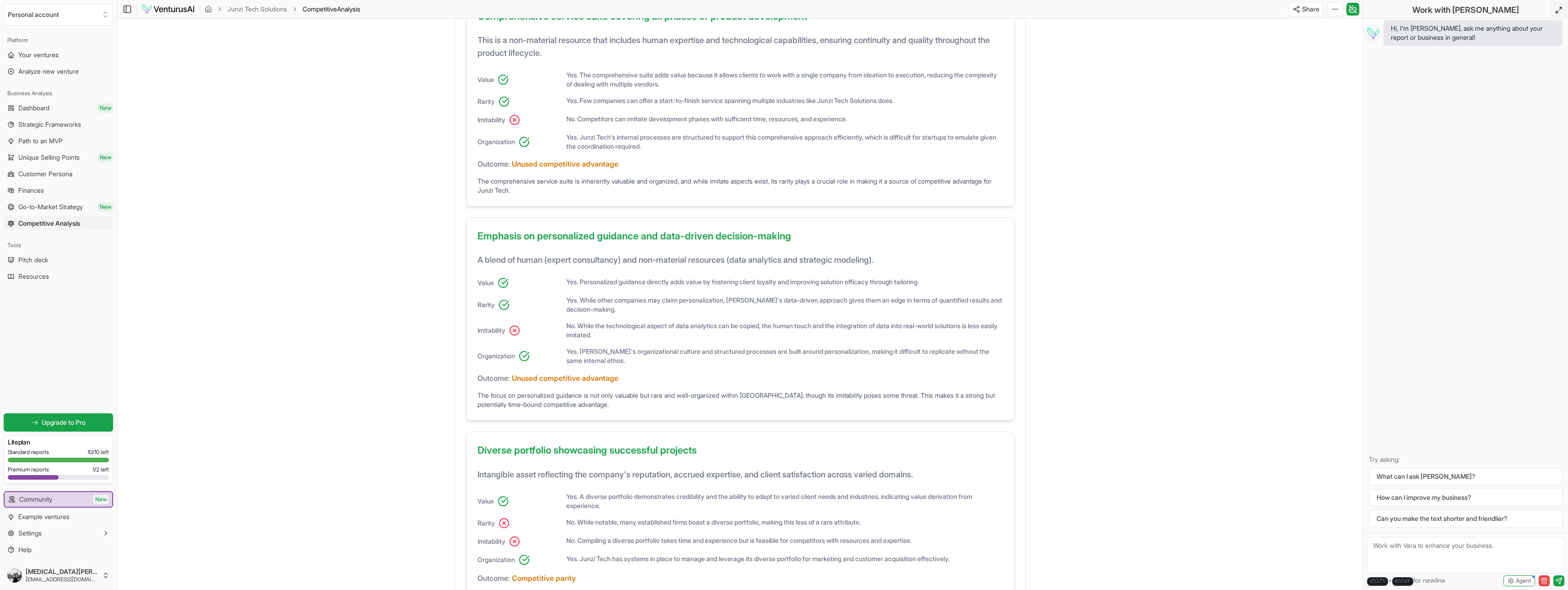
scroll to position [366, 0]
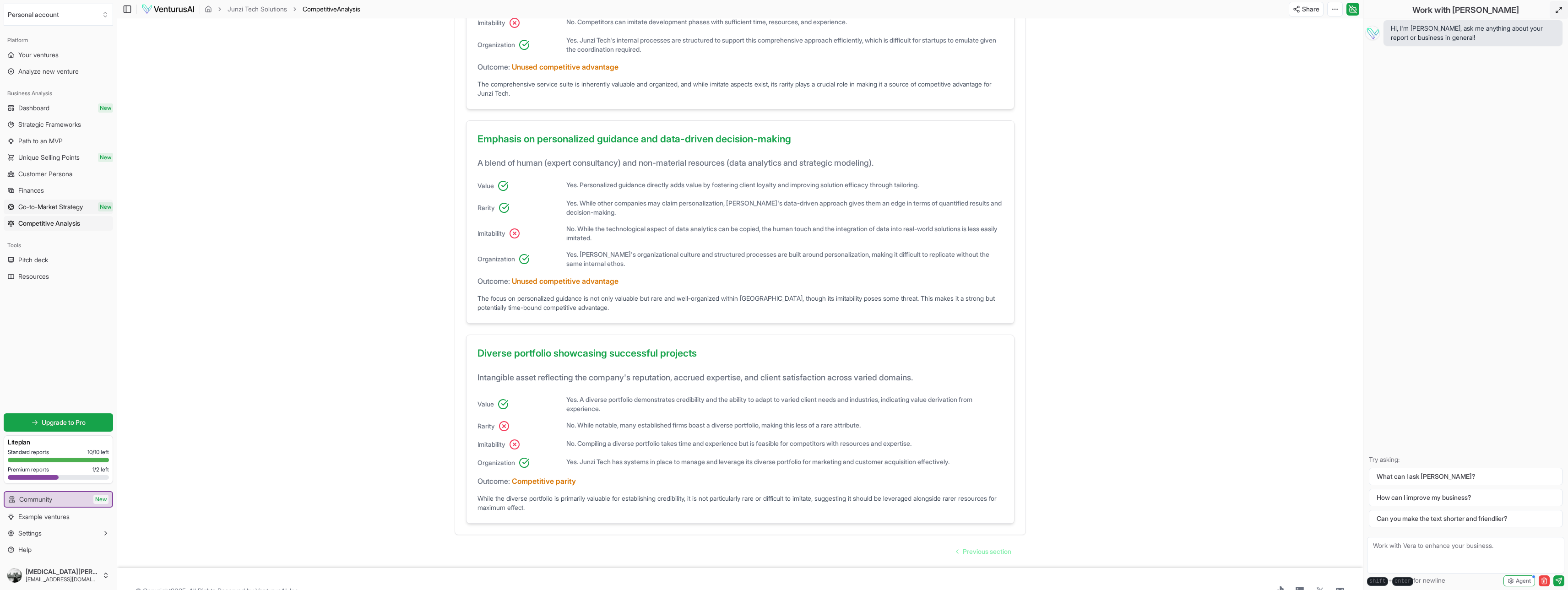
click at [66, 203] on span "Go-to-Market Strategy" at bounding box center [50, 207] width 64 height 9
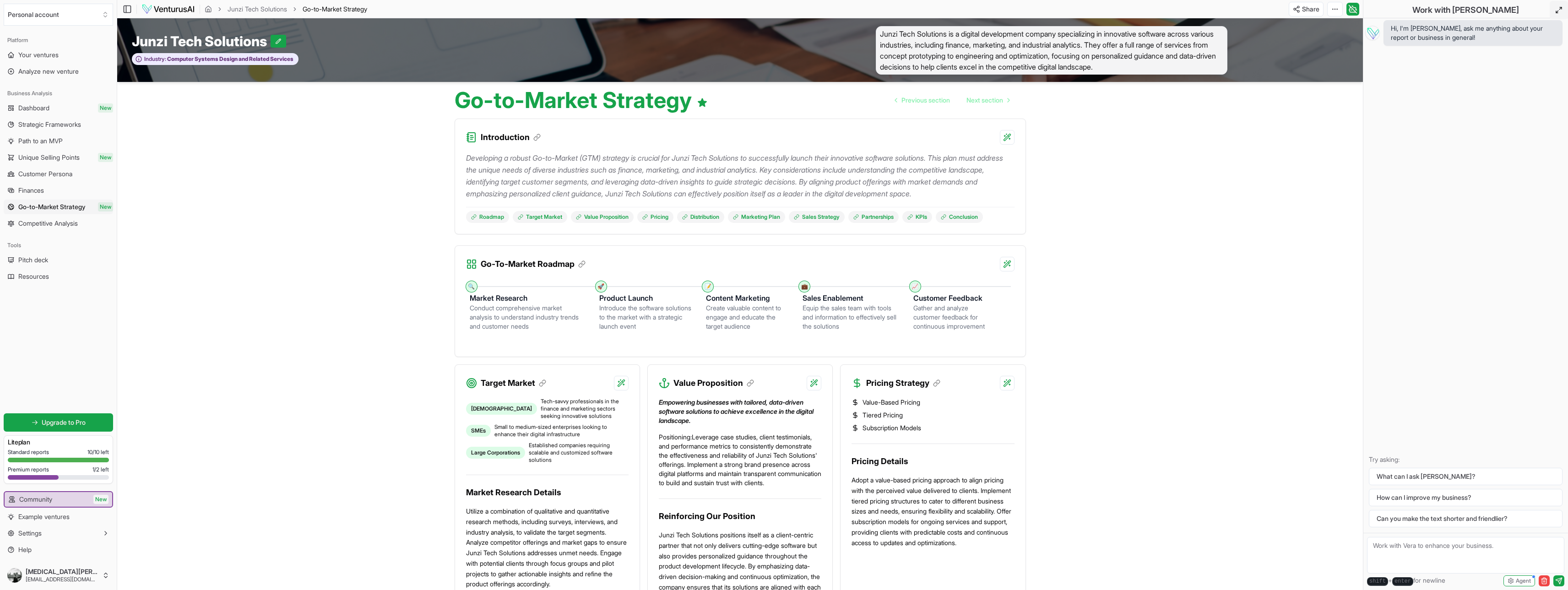
click at [470, 286] on div "🔍" at bounding box center [472, 287] width 7 height 7
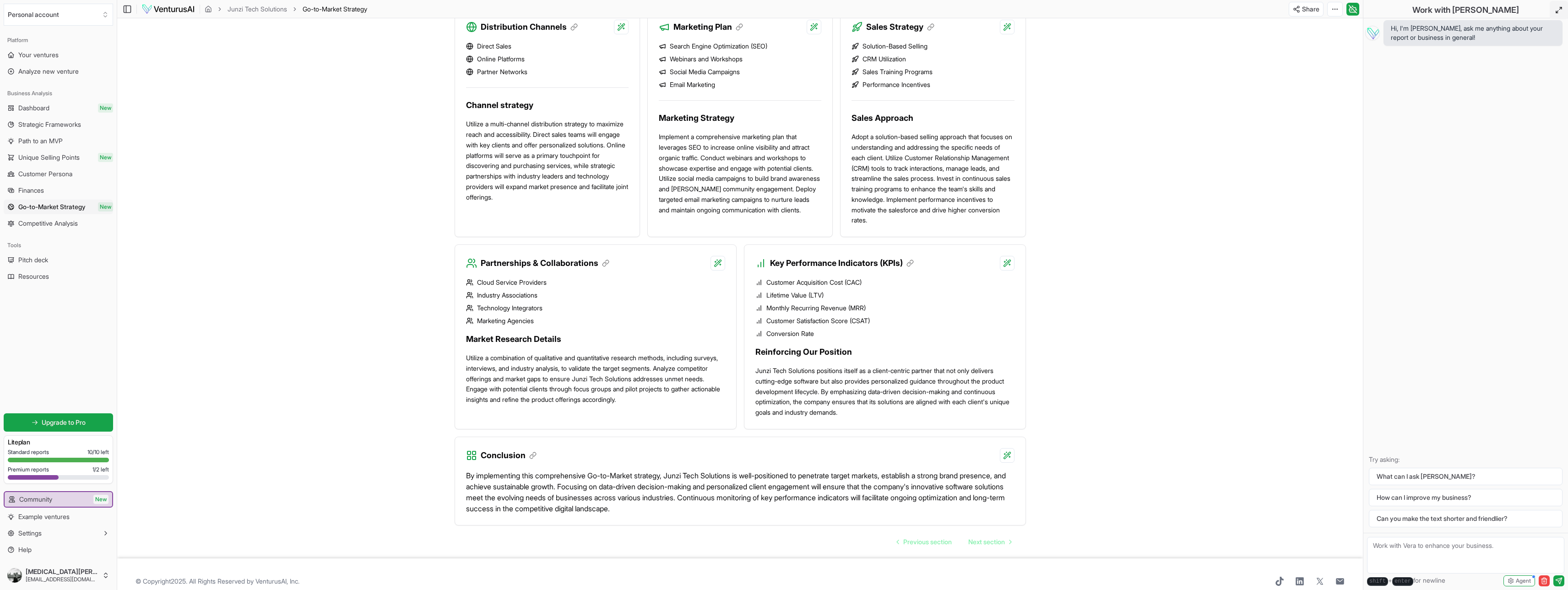
scroll to position [641, 0]
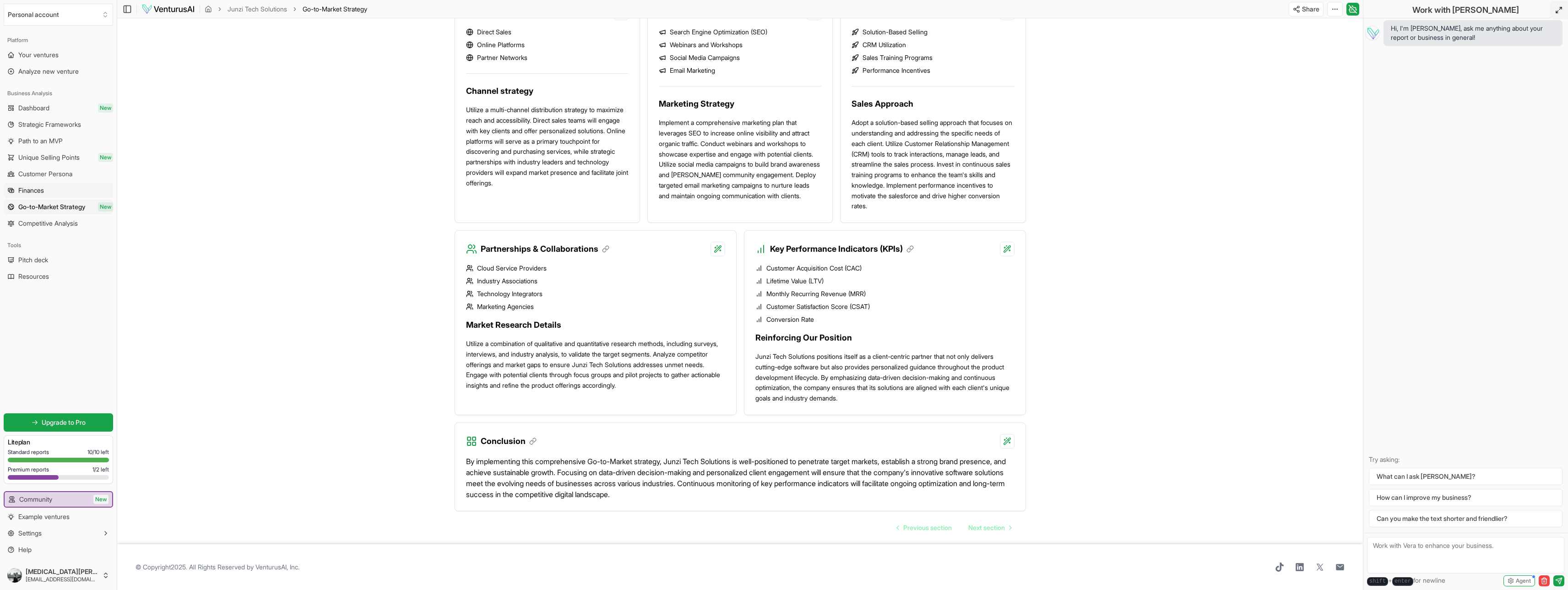
click at [72, 190] on link "Finances" at bounding box center [58, 190] width 110 height 15
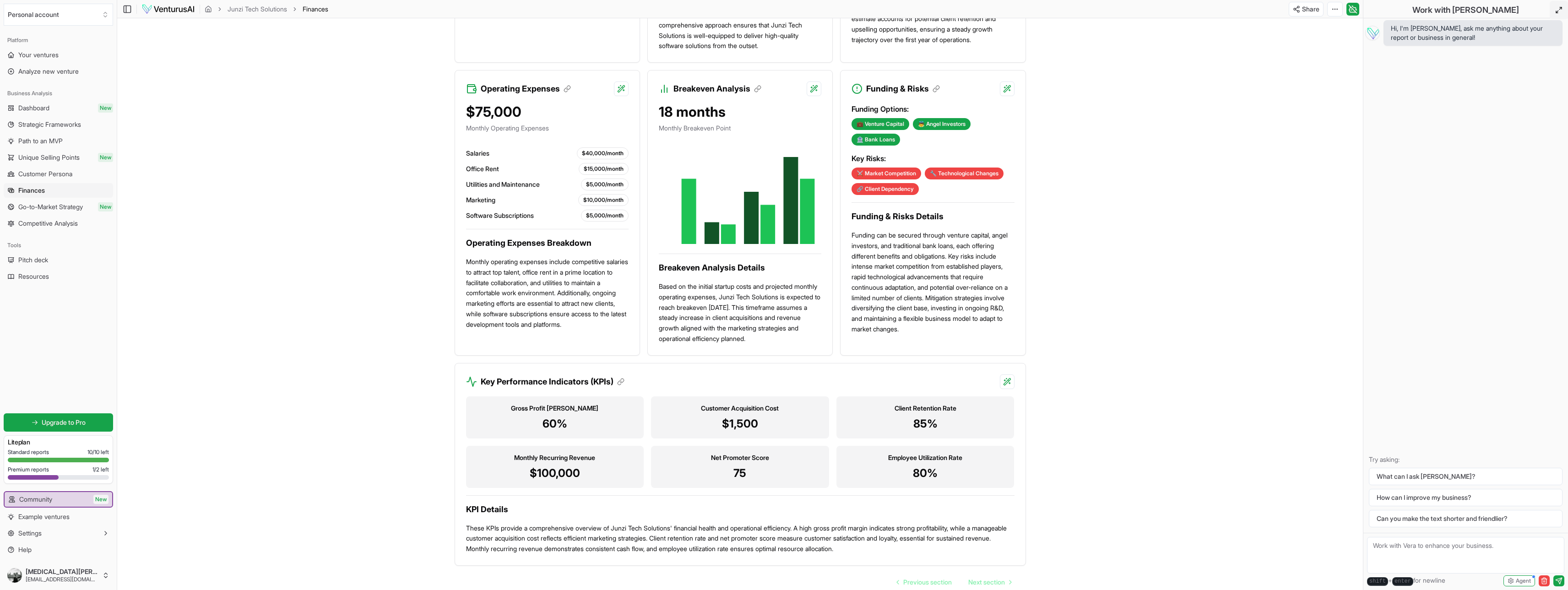
scroll to position [543, 0]
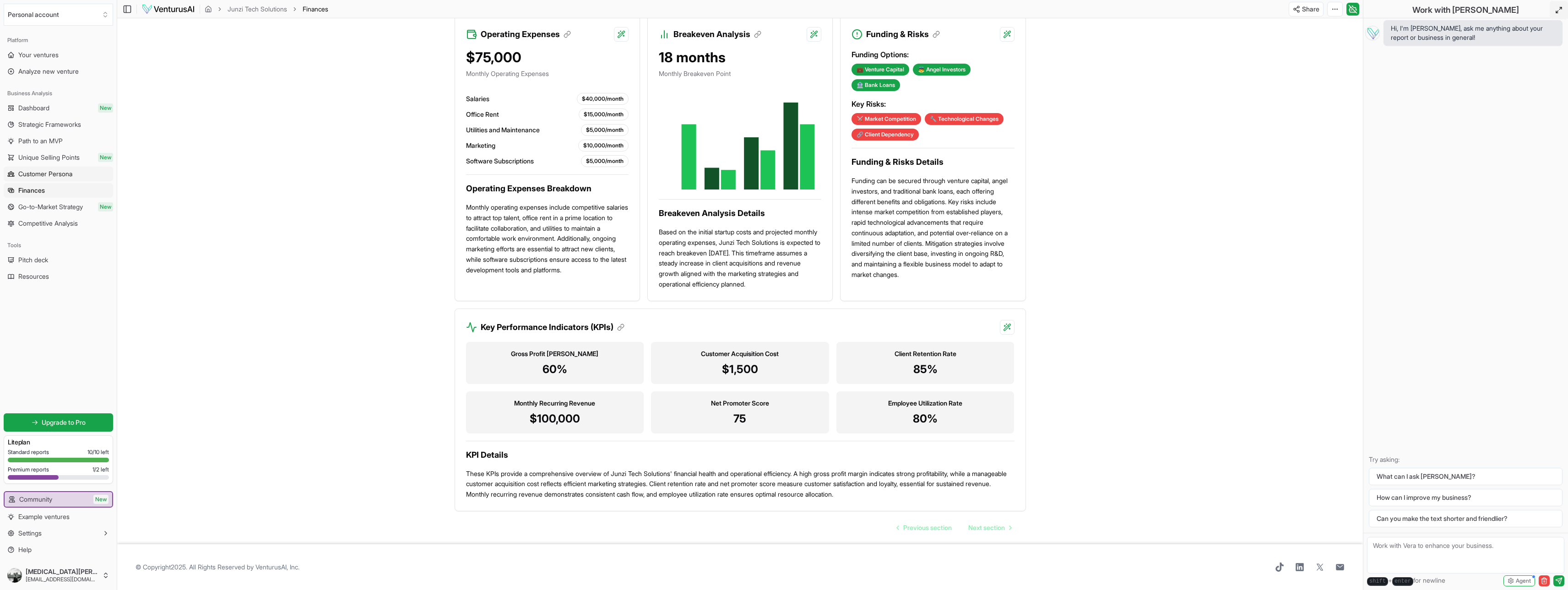
click at [33, 173] on span "Customer Persona" at bounding box center [45, 174] width 54 height 9
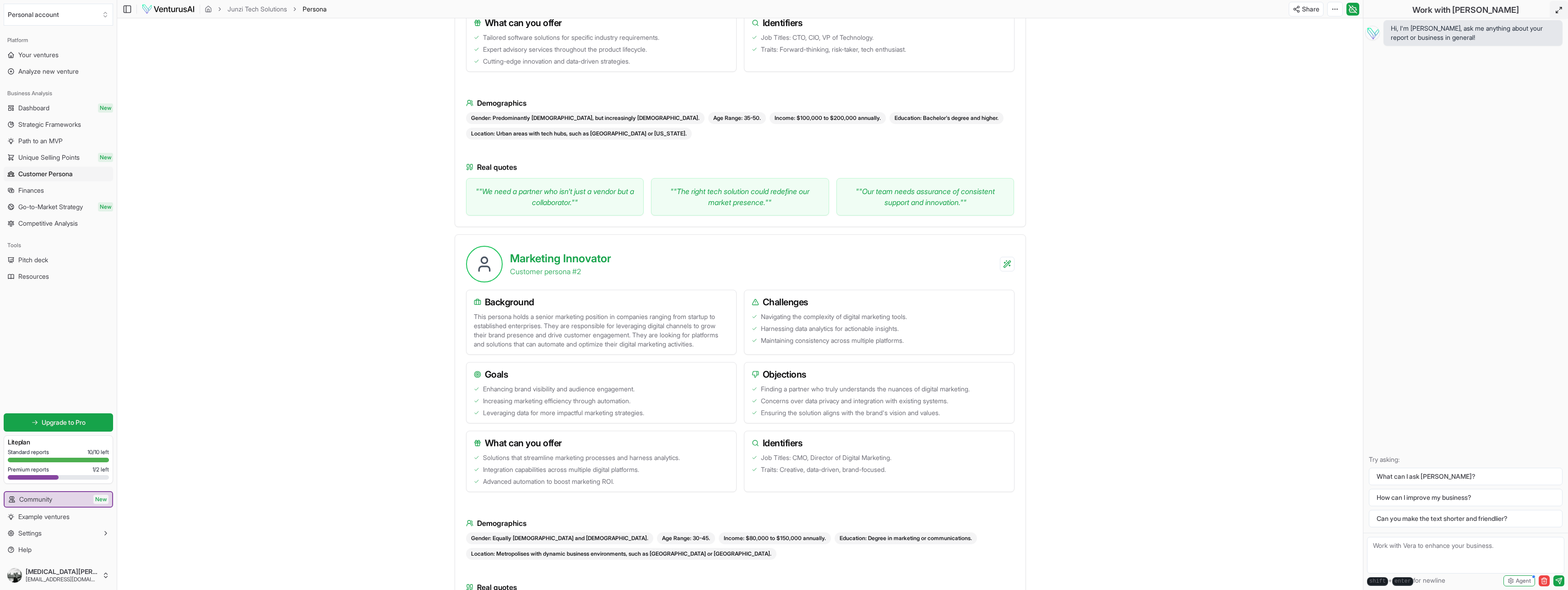
scroll to position [229, 0]
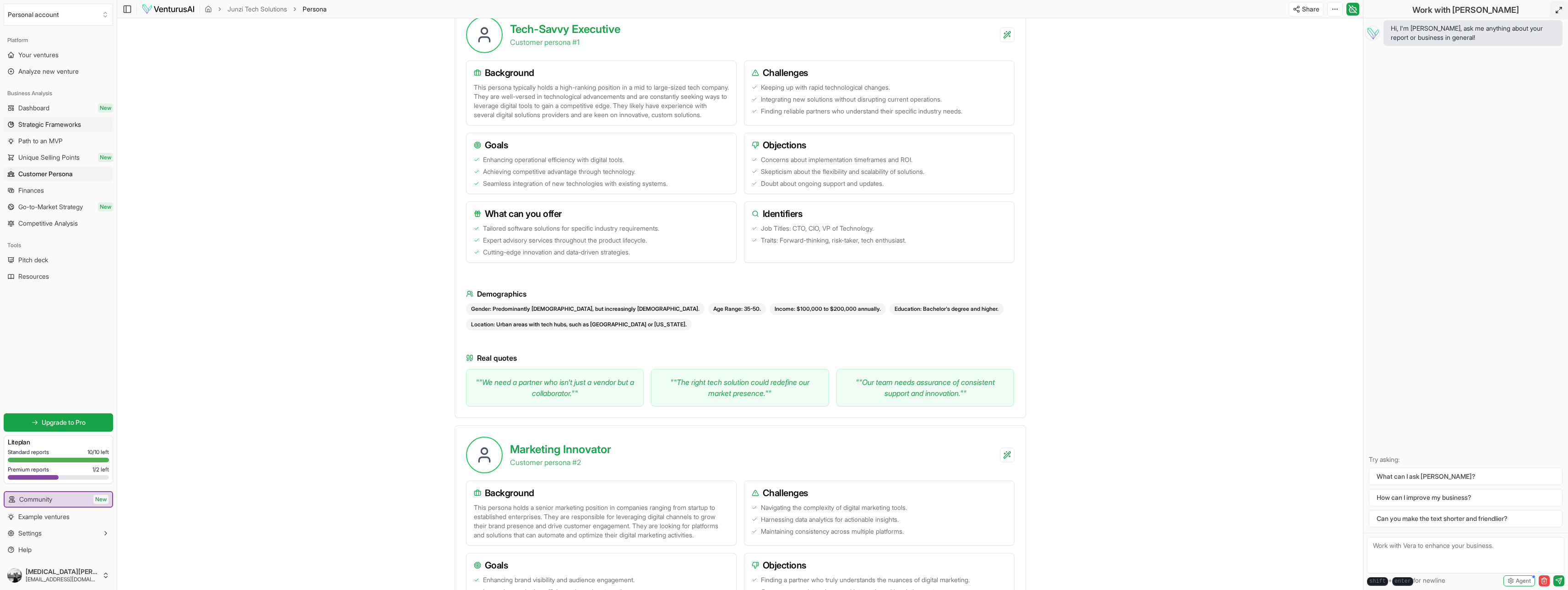
click at [47, 127] on span "Strategic Frameworks" at bounding box center [50, 125] width 63 height 9
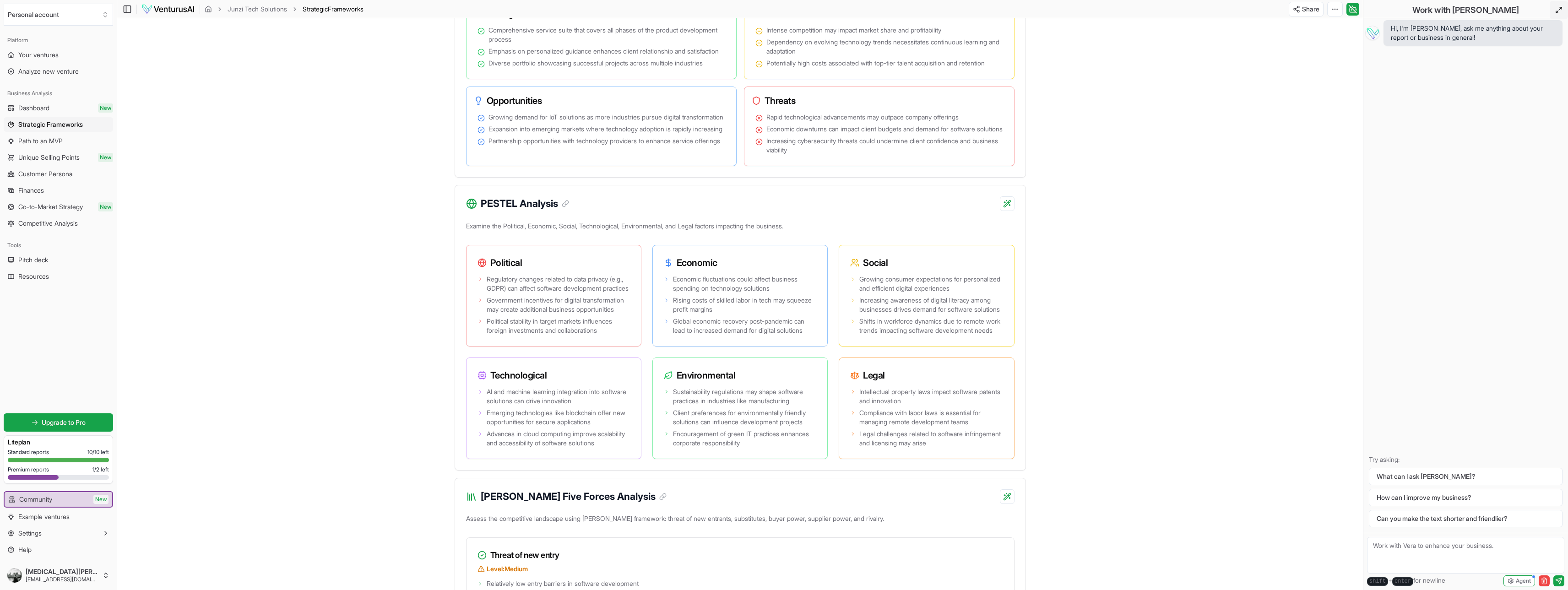
scroll to position [595, 0]
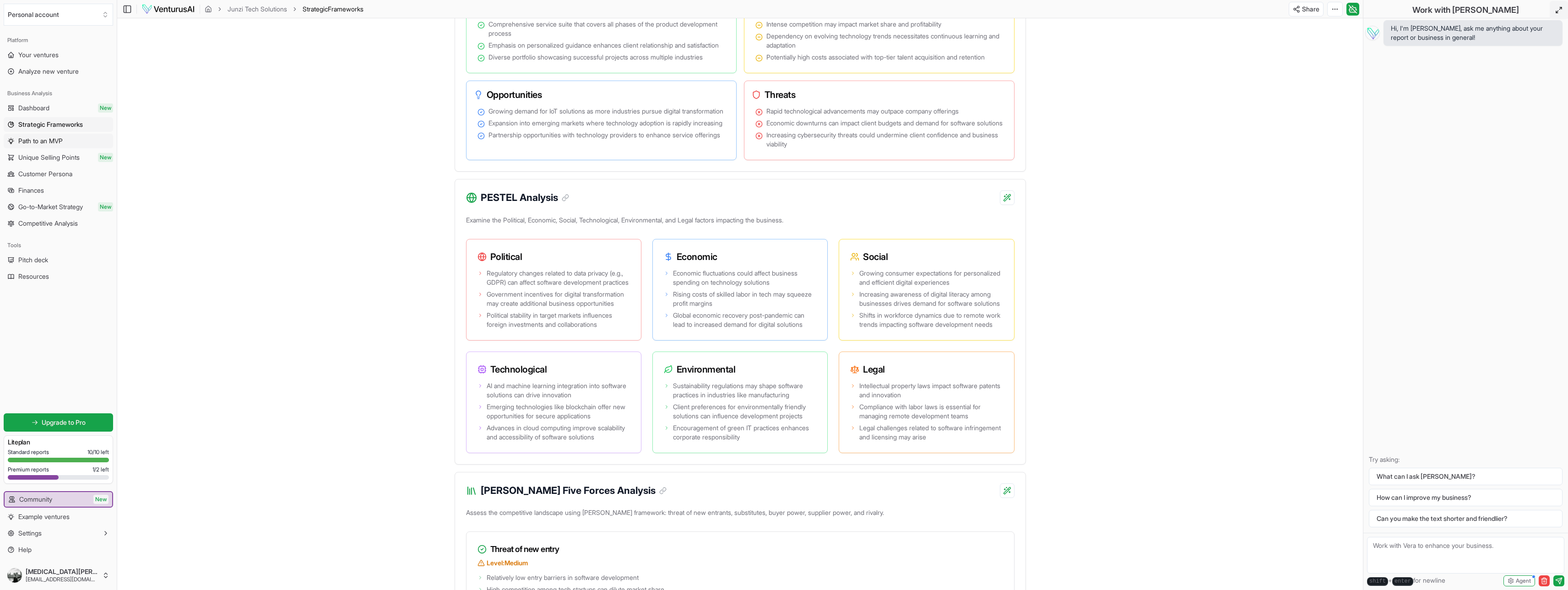
click at [55, 137] on span "Path to an MVP" at bounding box center [40, 141] width 45 height 9
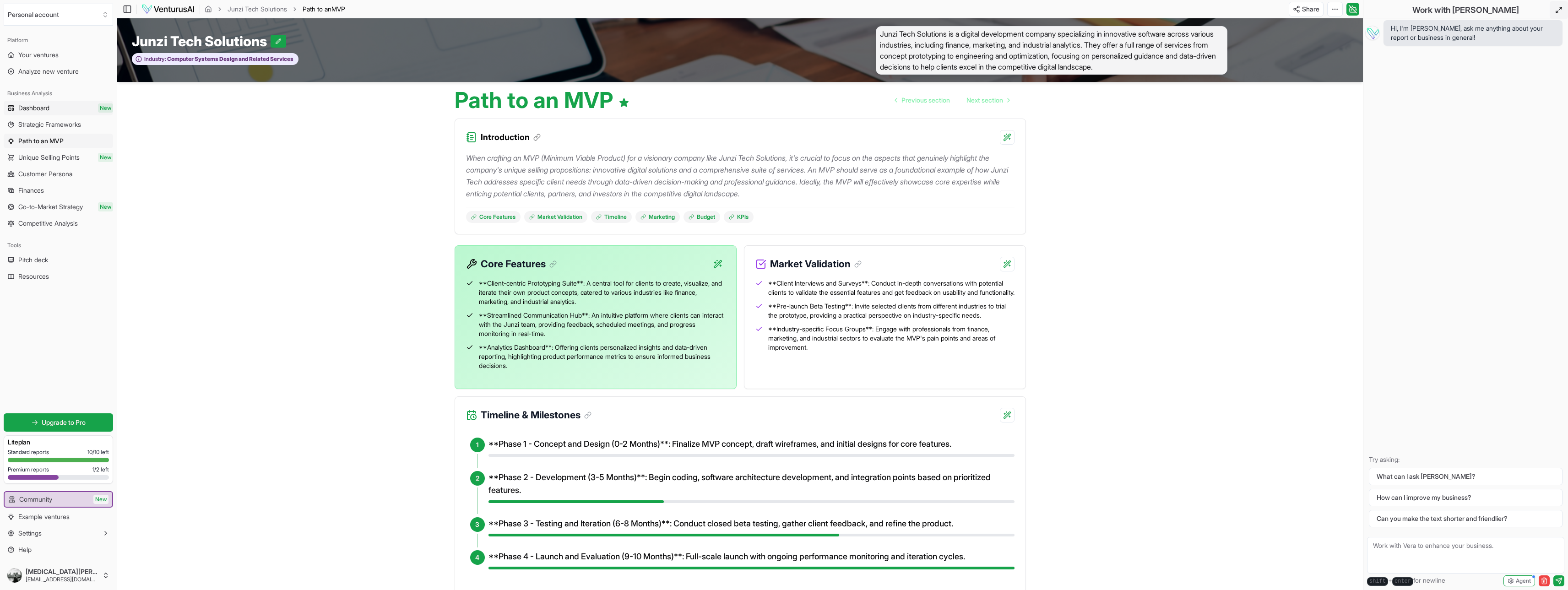
click at [50, 106] on span "Dashboard" at bounding box center [34, 108] width 31 height 9
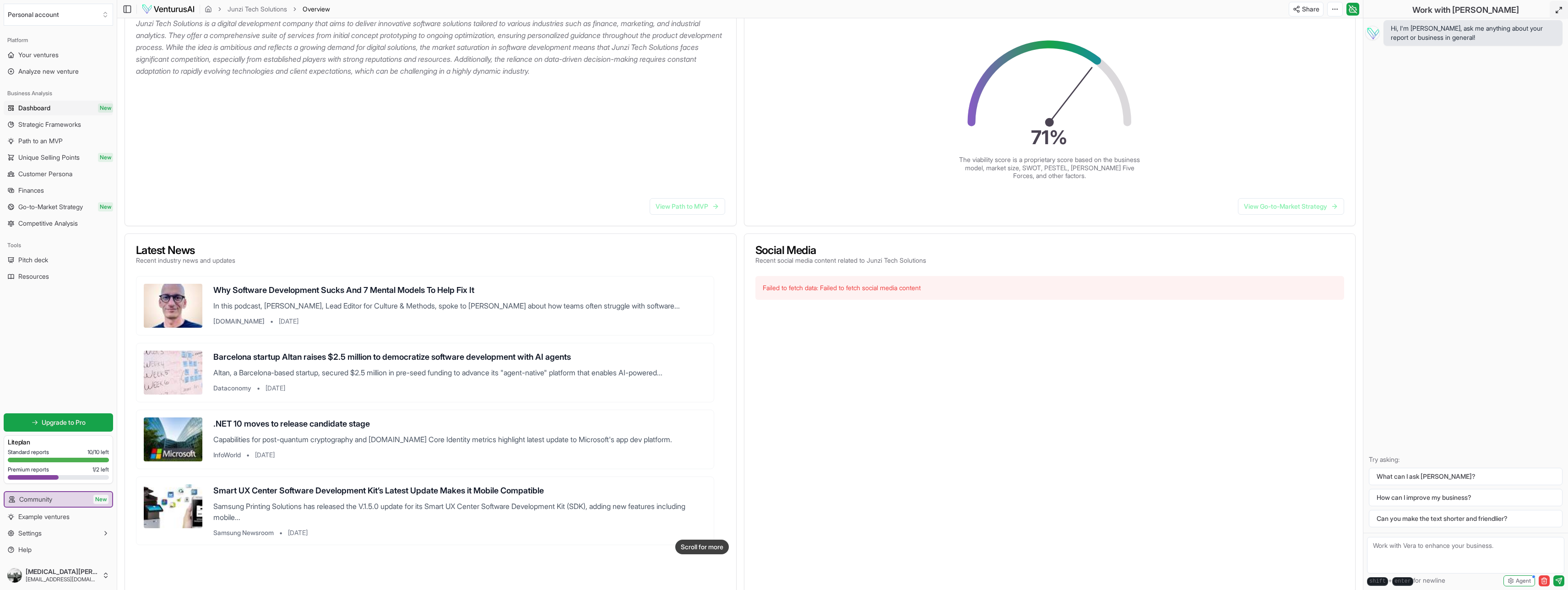
scroll to position [137, 0]
click at [810, 289] on div "Failed to fetch data: Failed to fetch social media content" at bounding box center [1050, 285] width 589 height 24
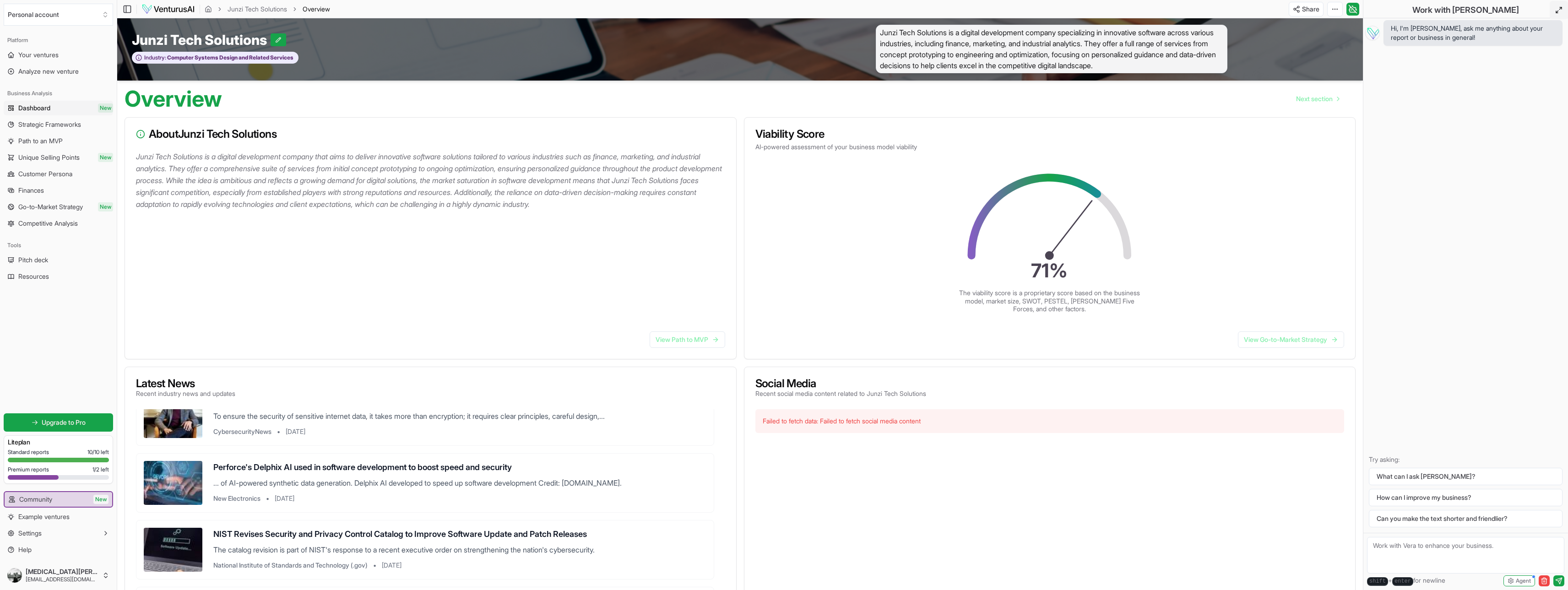
scroll to position [0, 0]
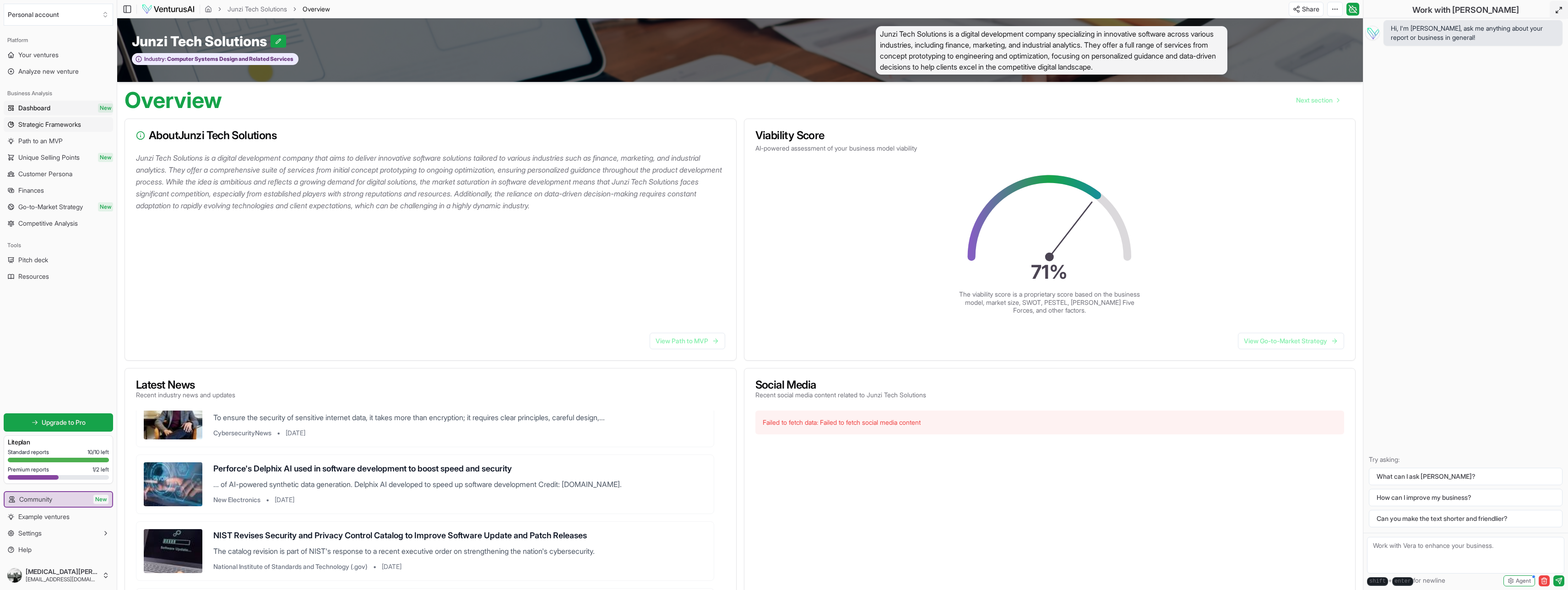
click at [41, 125] on span "Strategic Frameworks" at bounding box center [50, 125] width 63 height 9
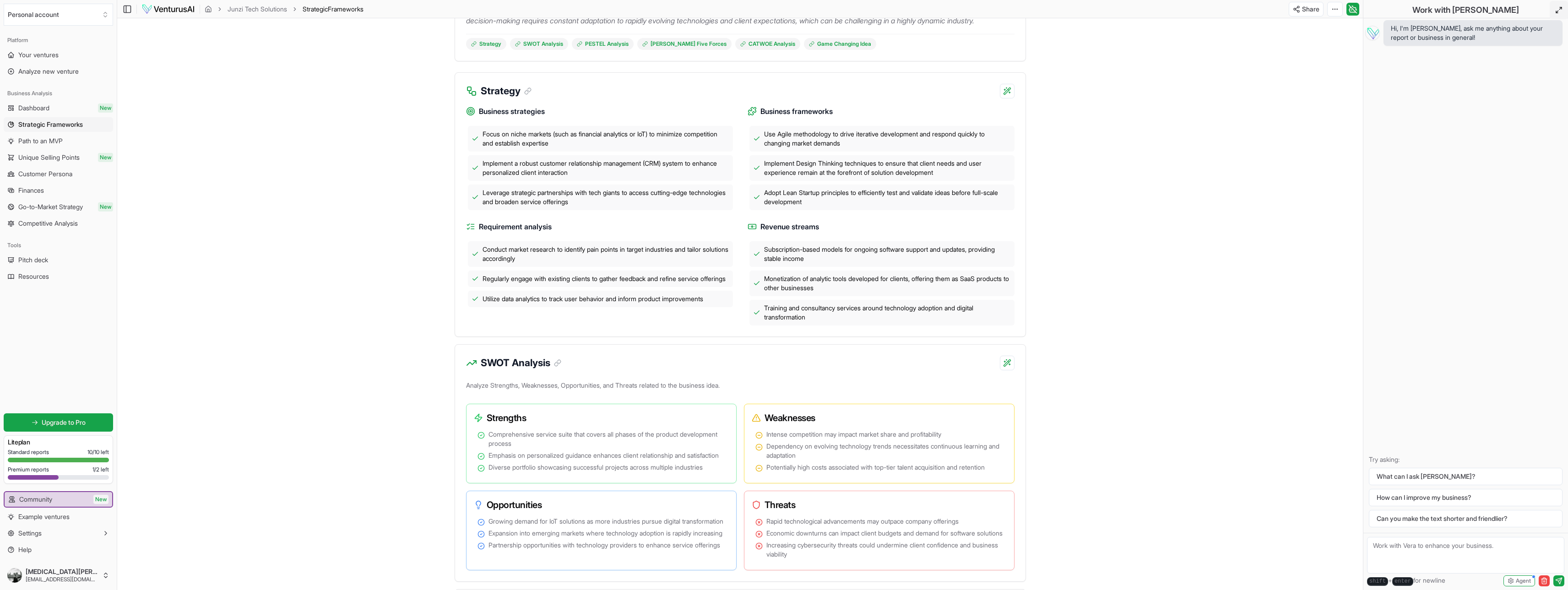
scroll to position [183, 0]
click at [1002, 110] on html "We value your privacy We use cookies to enhance your browsing experience, serve…" at bounding box center [784, 112] width 1568 height 590
click at [912, 96] on html "We value your privacy We use cookies to enhance your browsing experience, serve…" at bounding box center [784, 112] width 1568 height 590
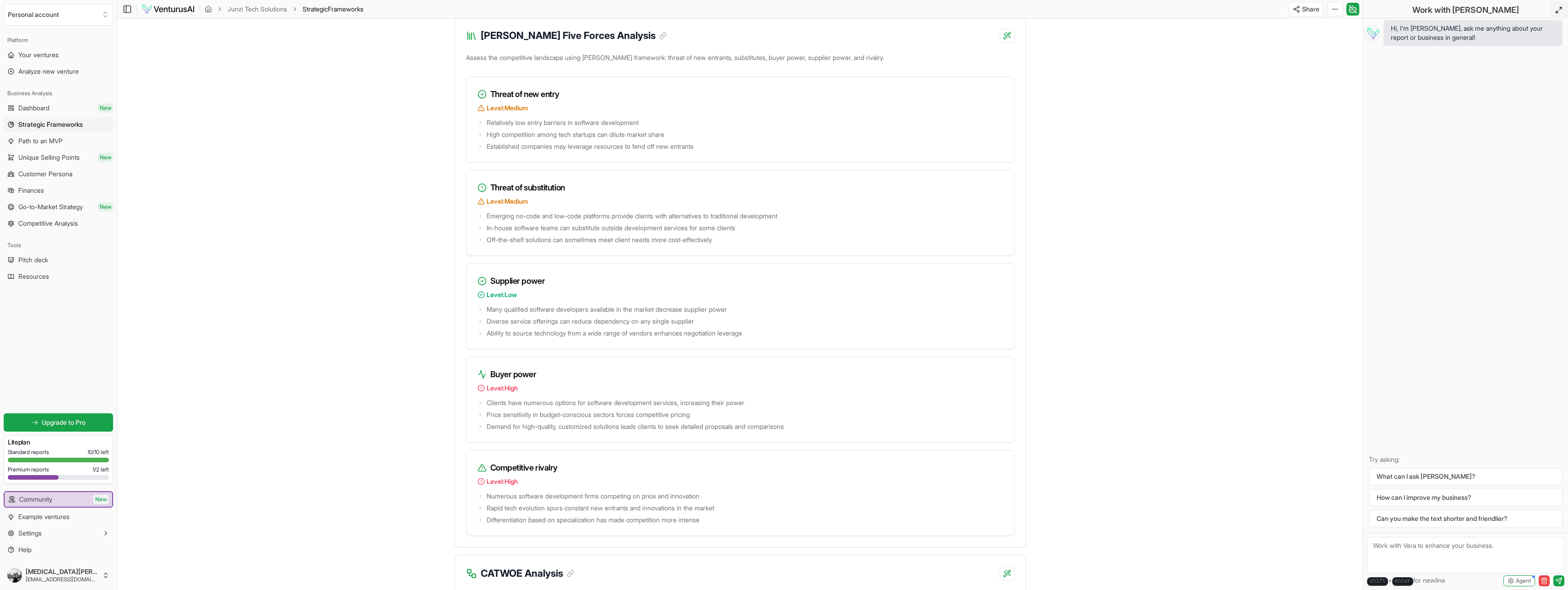
scroll to position [1053, 0]
click at [86, 534] on button "Settings" at bounding box center [58, 533] width 110 height 15
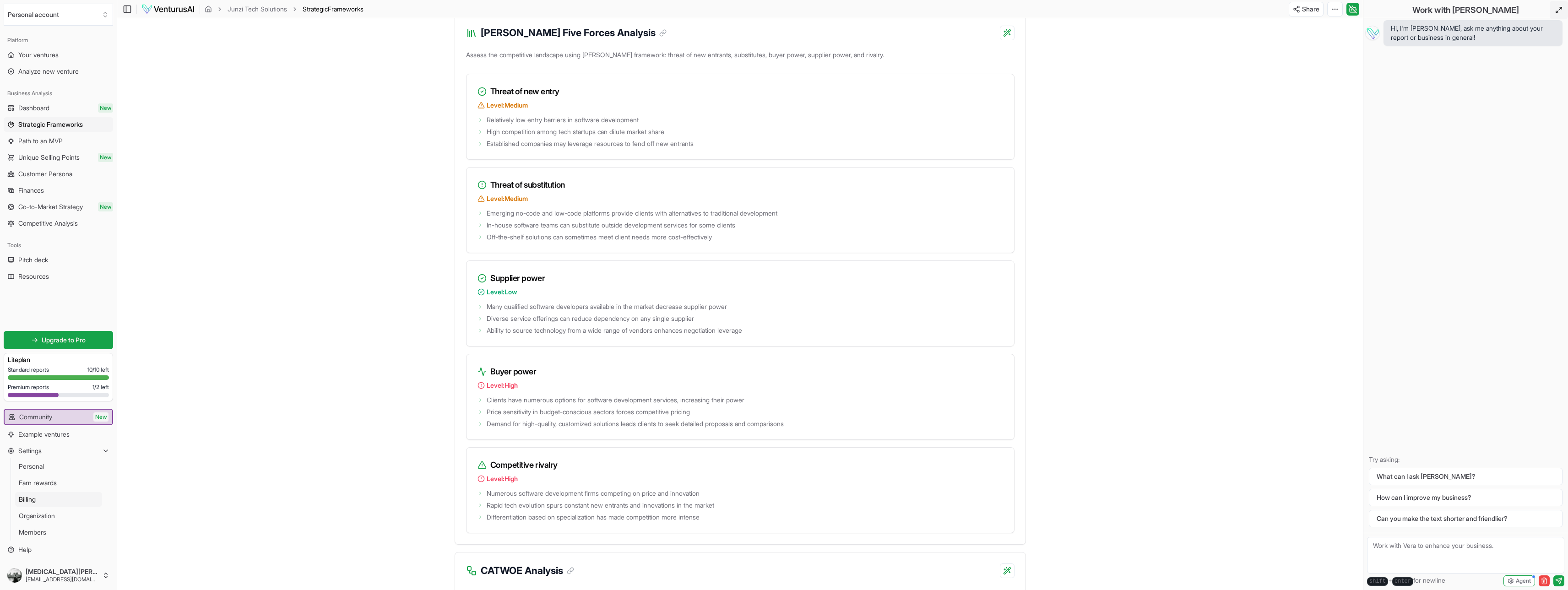
click at [57, 502] on link "Billing" at bounding box center [58, 499] width 87 height 15
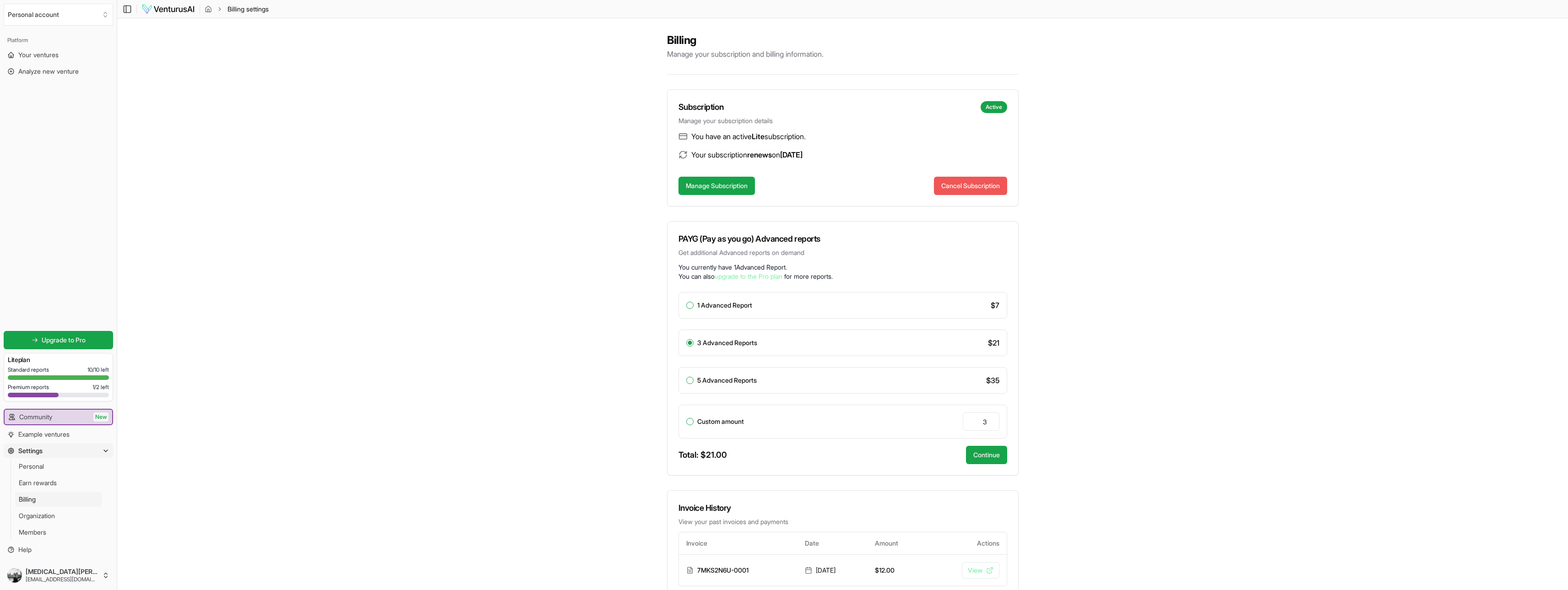
click at [982, 185] on button "Cancel Subscription" at bounding box center [970, 186] width 74 height 18
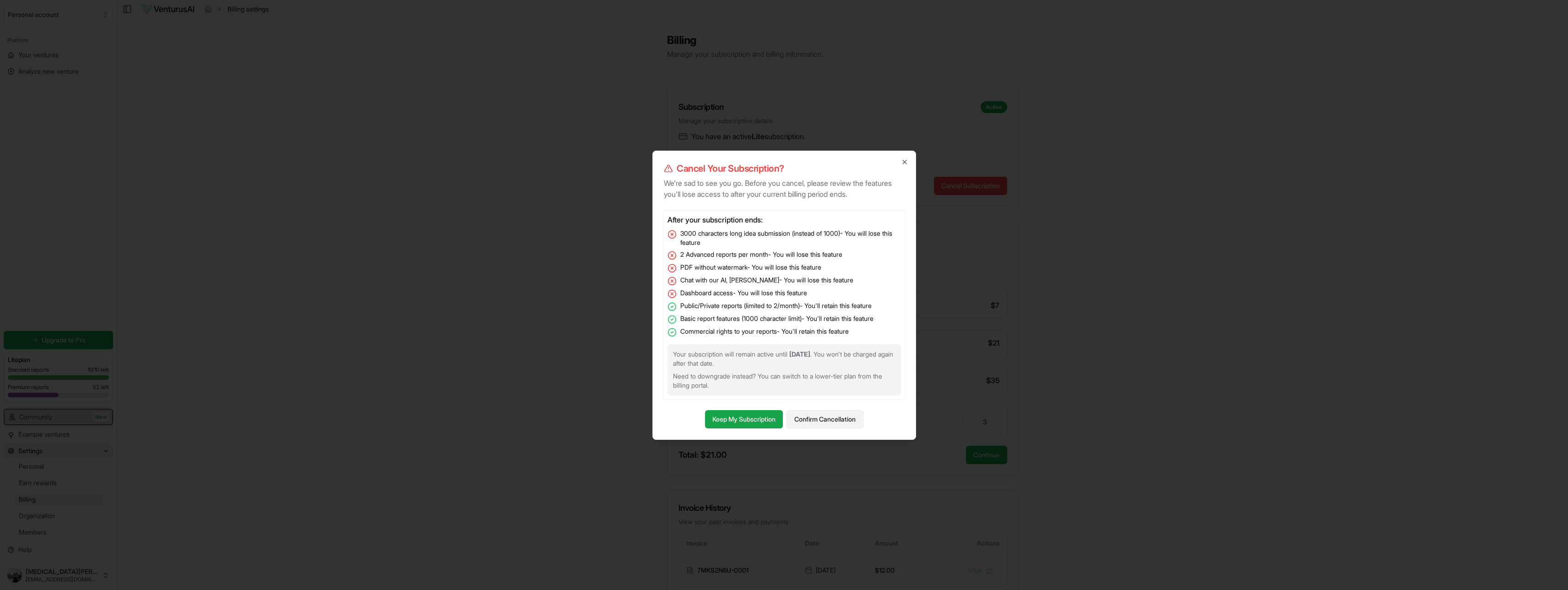
click at [817, 425] on button "Confirm Cancellation" at bounding box center [825, 420] width 77 height 18
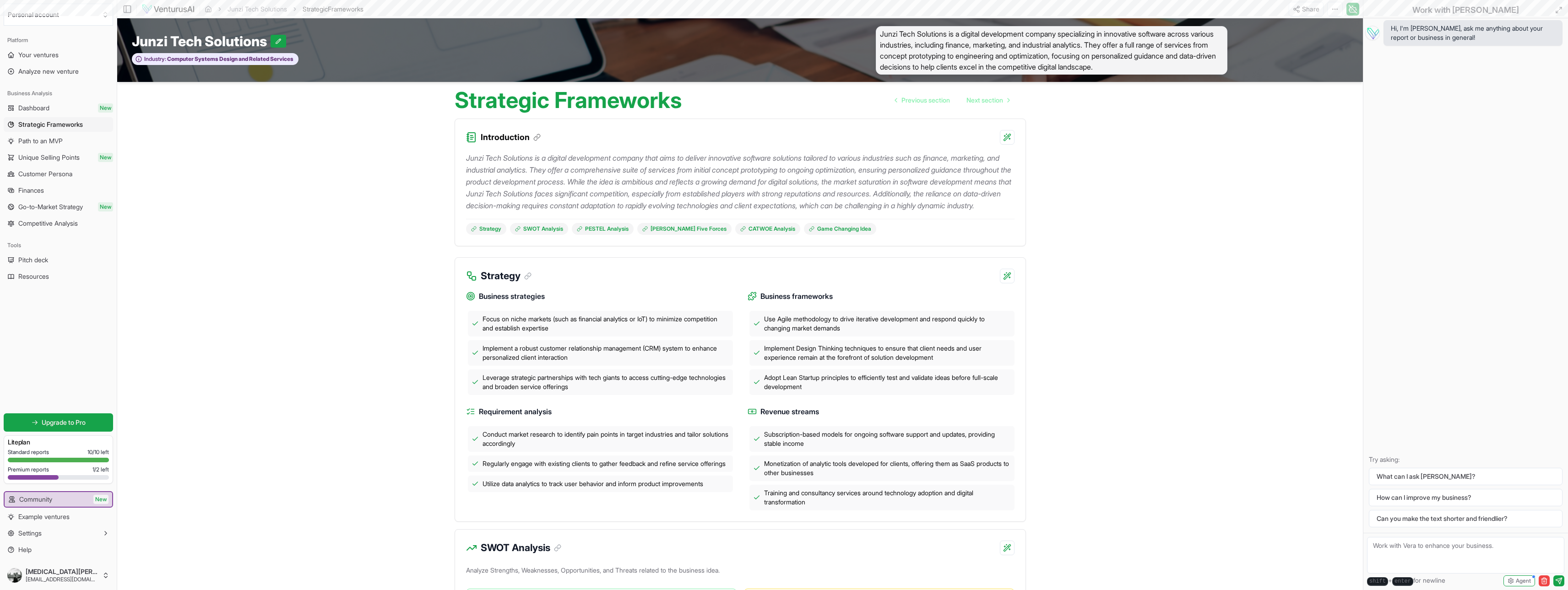
scroll to position [1053, 0]
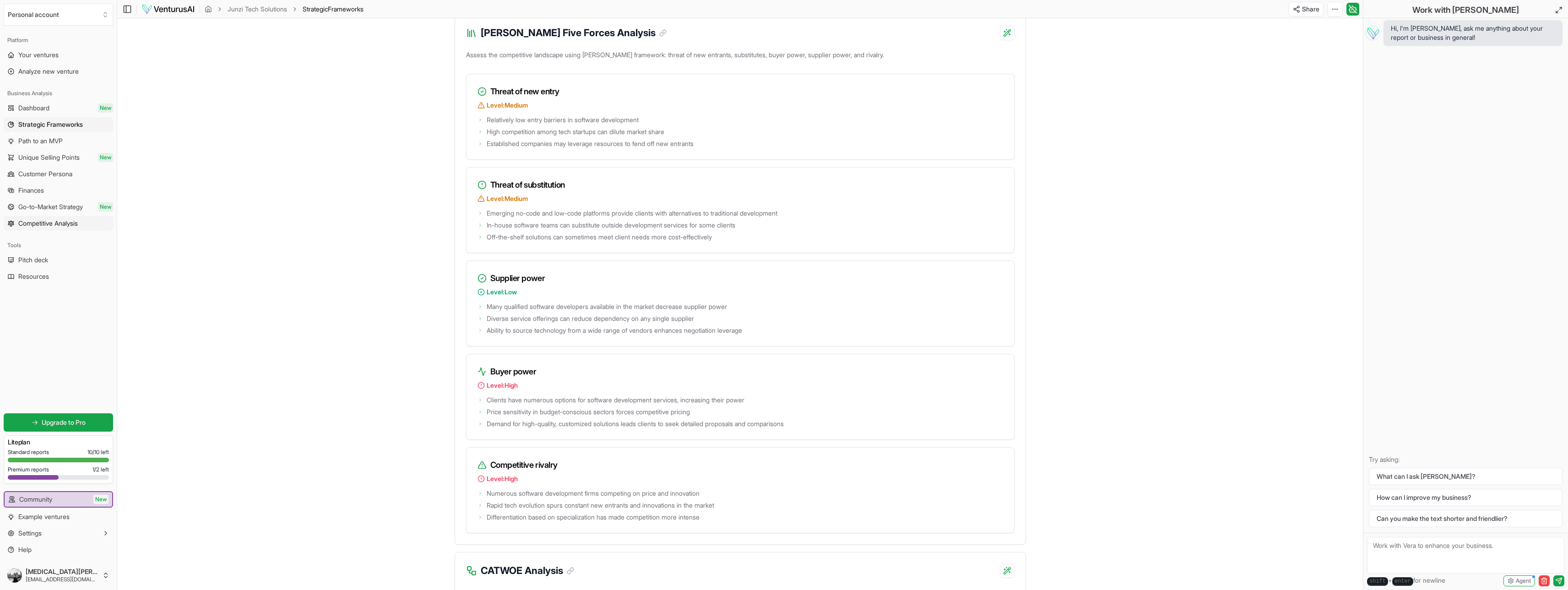
click at [58, 225] on span "Competitive Analysis" at bounding box center [48, 223] width 59 height 9
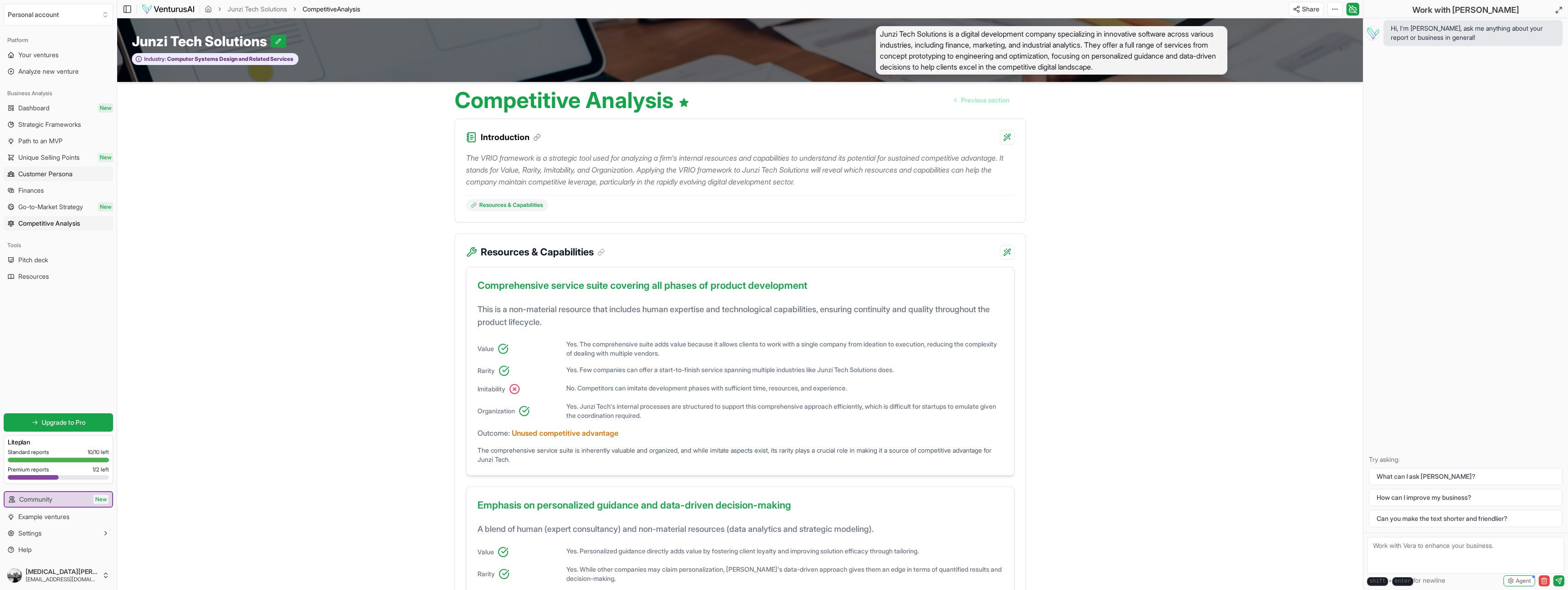
click at [50, 170] on span "Customer Persona" at bounding box center [45, 174] width 54 height 9
